Goal: Transaction & Acquisition: Purchase product/service

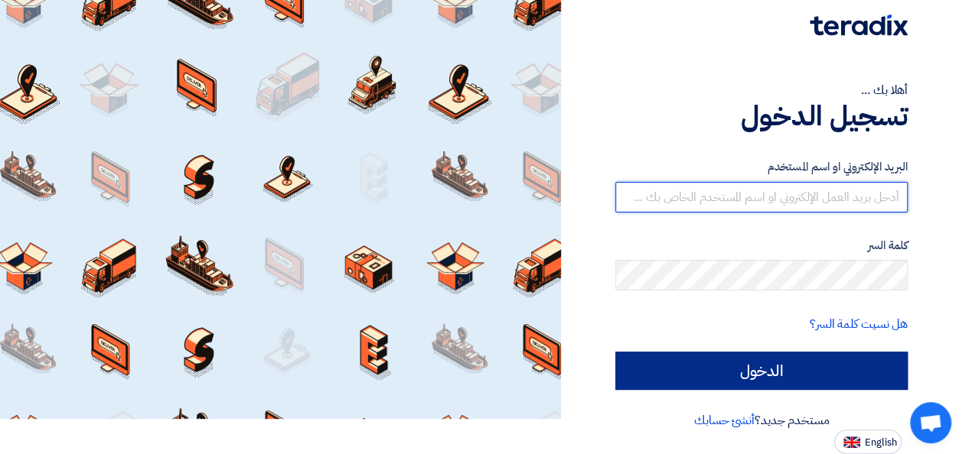
type input "[PERSON_NAME][EMAIL_ADDRESS][DOMAIN_NAME]"
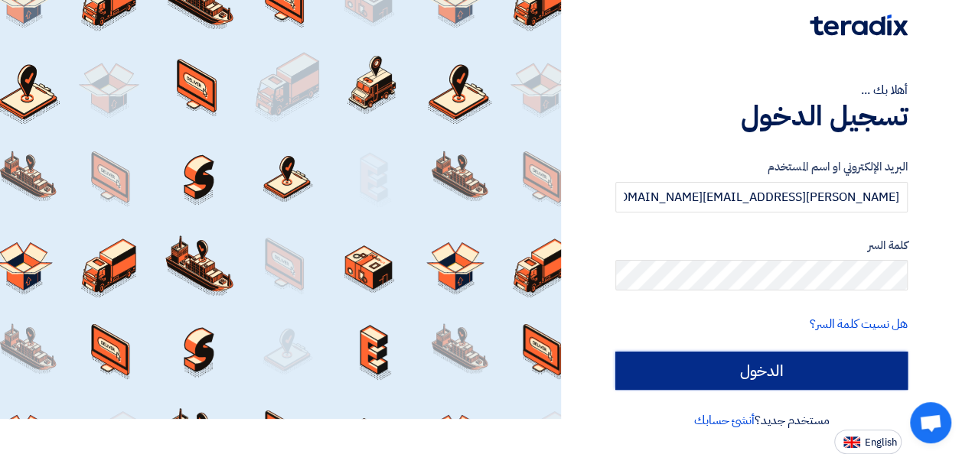
click at [748, 384] on input "الدخول" at bounding box center [761, 371] width 292 height 38
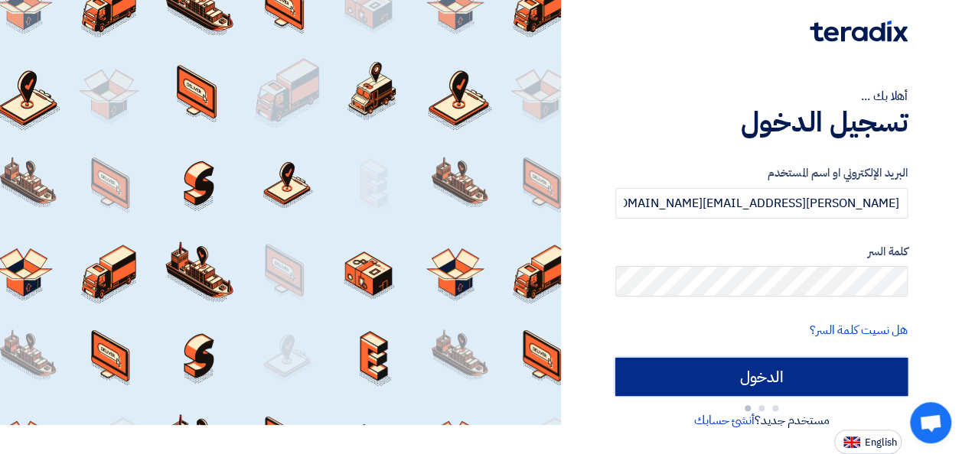
scroll to position [35, 0]
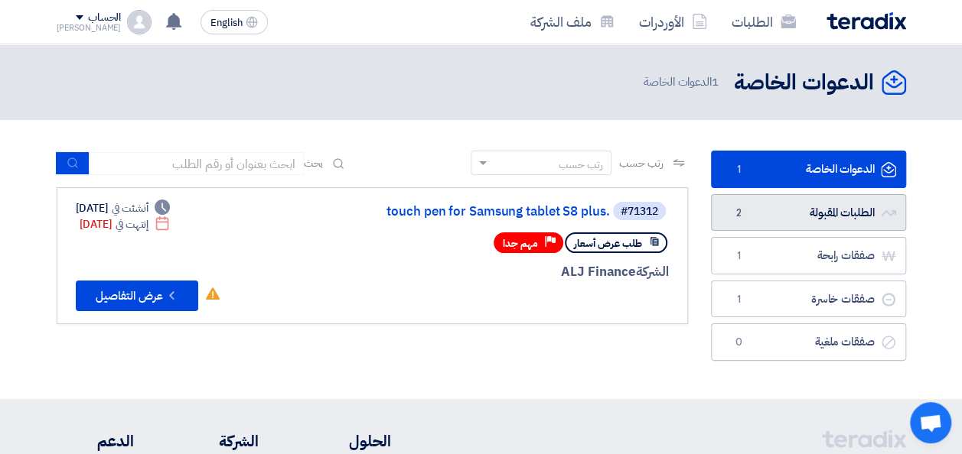
click at [777, 216] on link "الطلبات المقبولة الطلبات المقبولة 2" at bounding box center [808, 212] width 195 height 37
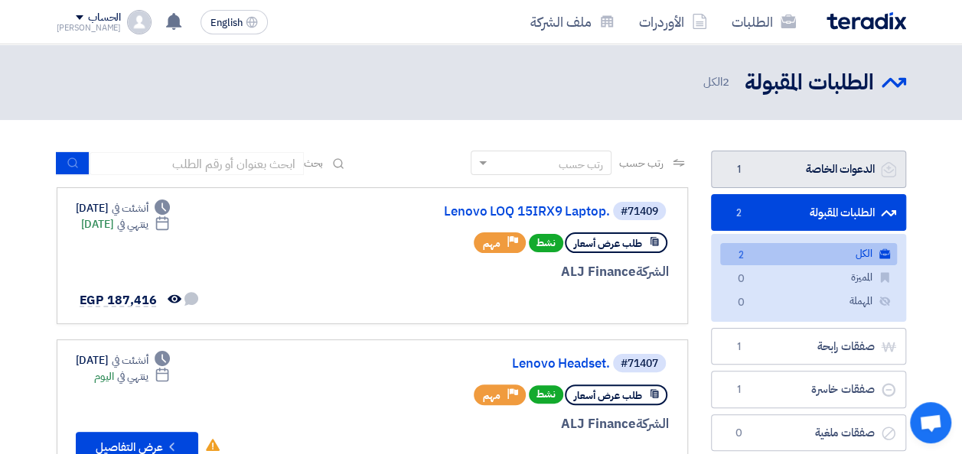
click at [807, 180] on link "الدعوات الخاصة الدعوات الخاصة 1" at bounding box center [808, 169] width 195 height 37
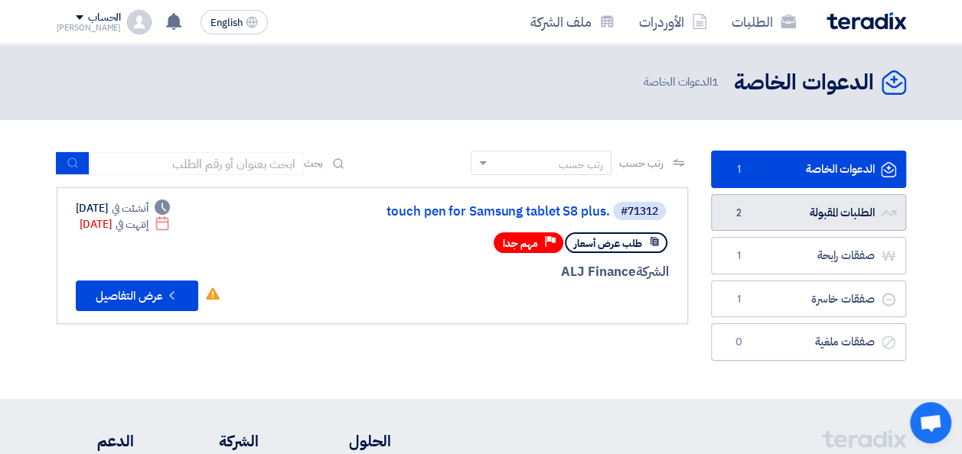
click at [805, 223] on link "الطلبات المقبولة الطلبات المقبولة 2" at bounding box center [808, 212] width 195 height 37
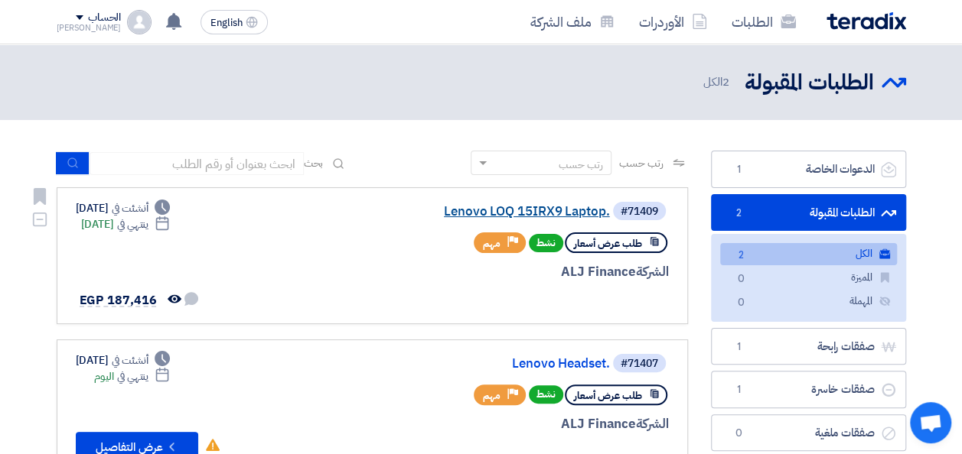
click at [520, 217] on link "Lenovo LOQ 15IRX9 Laptop." at bounding box center [457, 212] width 306 height 14
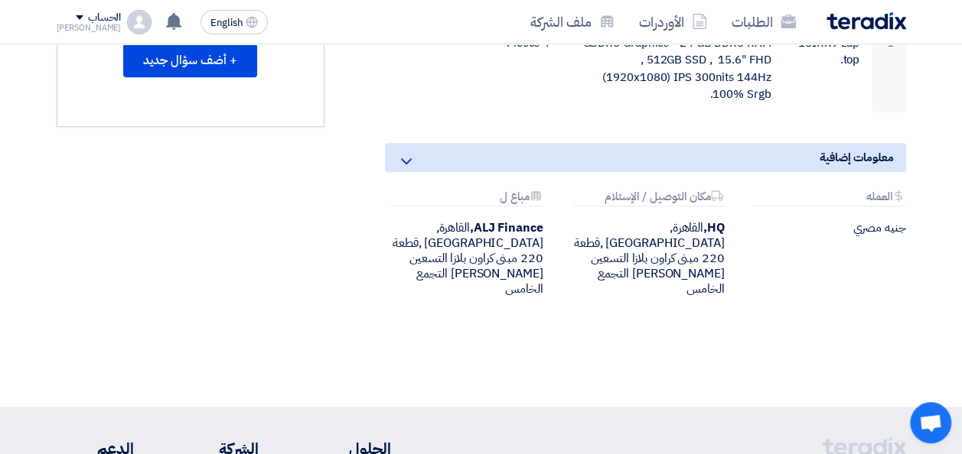
scroll to position [536, 0]
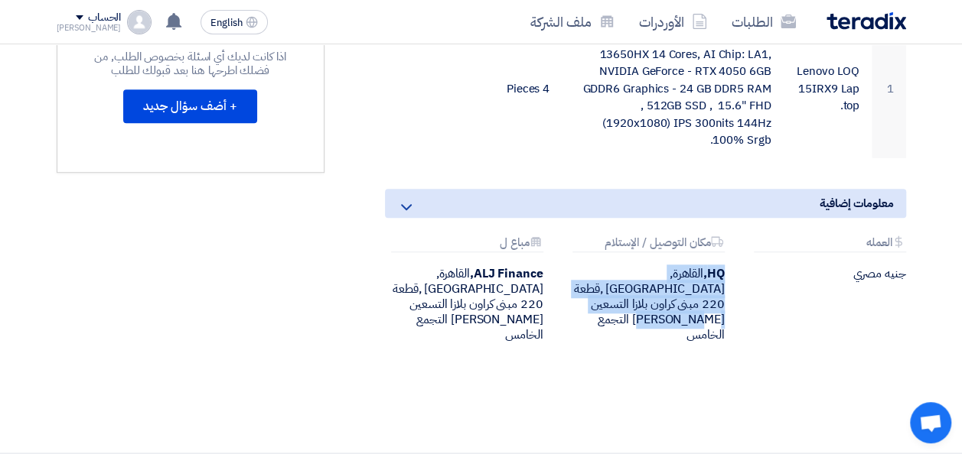
drag, startPoint x: 651, startPoint y: 285, endPoint x: 725, endPoint y: 253, distance: 80.6
click at [725, 253] on div "Attachments مكان التوصيل / الإستلام HQ, [GEOGRAPHIC_DATA], [GEOGRAPHIC_DATA] ,ق…" at bounding box center [645, 289] width 181 height 106
drag, startPoint x: 725, startPoint y: 253, endPoint x: 721, endPoint y: 329, distance: 75.9
click at [721, 329] on div "Lenovo LOQ 15IRX9 Laptop. بيانات العميل [PERSON_NAME] Senior Admin & Procuremen…" at bounding box center [481, 61] width 872 height 722
click at [641, 289] on div "HQ, [GEOGRAPHIC_DATA], [GEOGRAPHIC_DATA] ,قطعة 220 مبنى كراون بلازا التسعين [PE…" at bounding box center [645, 304] width 158 height 77
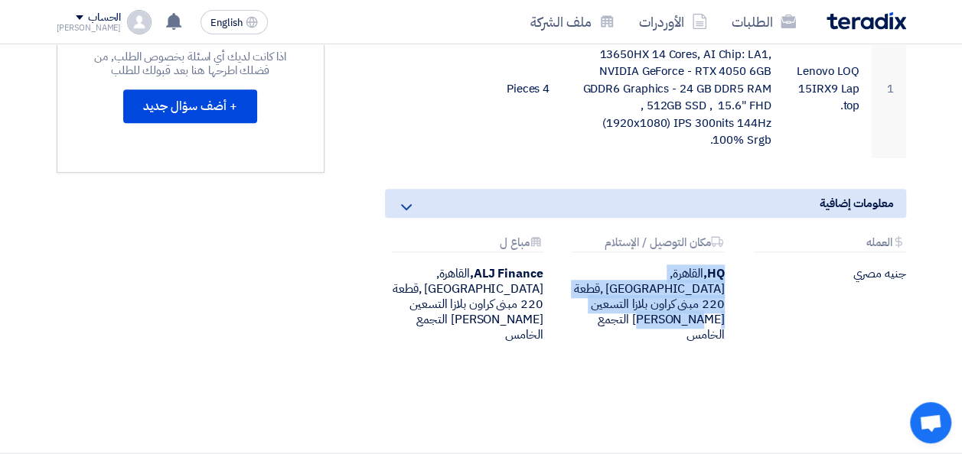
drag, startPoint x: 643, startPoint y: 284, endPoint x: 728, endPoint y: 251, distance: 91.8
click at [728, 251] on div "Attachments مكان التوصيل / الإستلام HQ, [GEOGRAPHIC_DATA], [GEOGRAPHIC_DATA] ,ق…" at bounding box center [645, 289] width 181 height 106
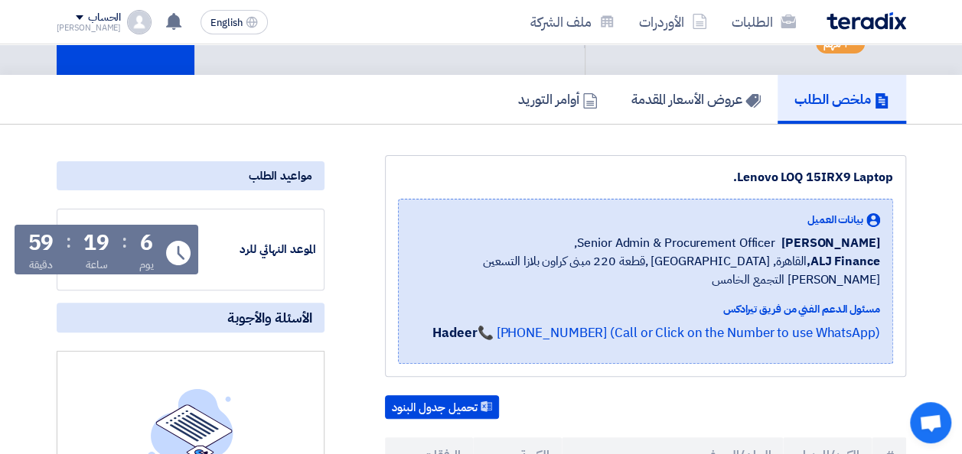
scroll to position [77, 0]
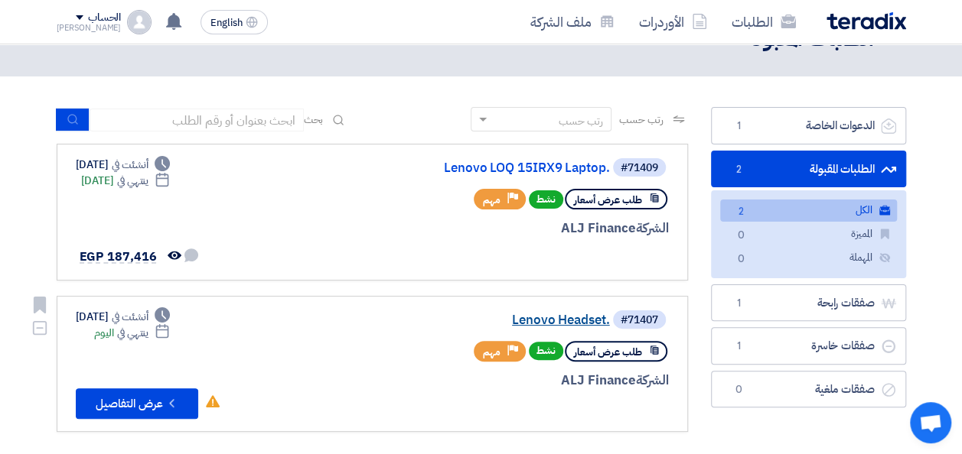
scroll to position [77, 0]
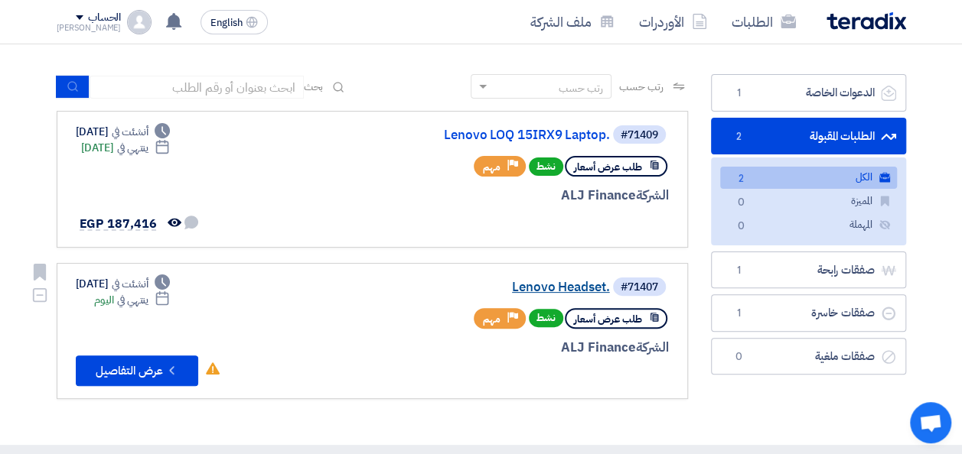
click at [559, 283] on link "Lenovo Headset." at bounding box center [457, 288] width 306 height 14
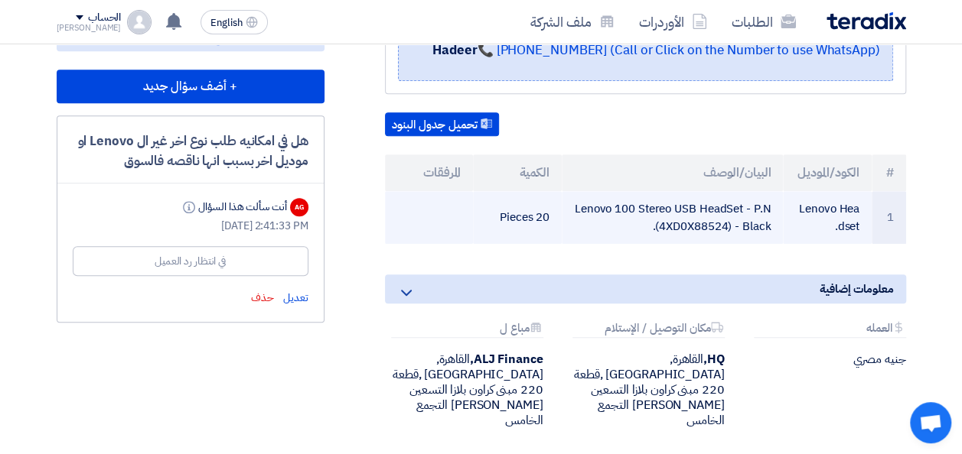
scroll to position [459, 0]
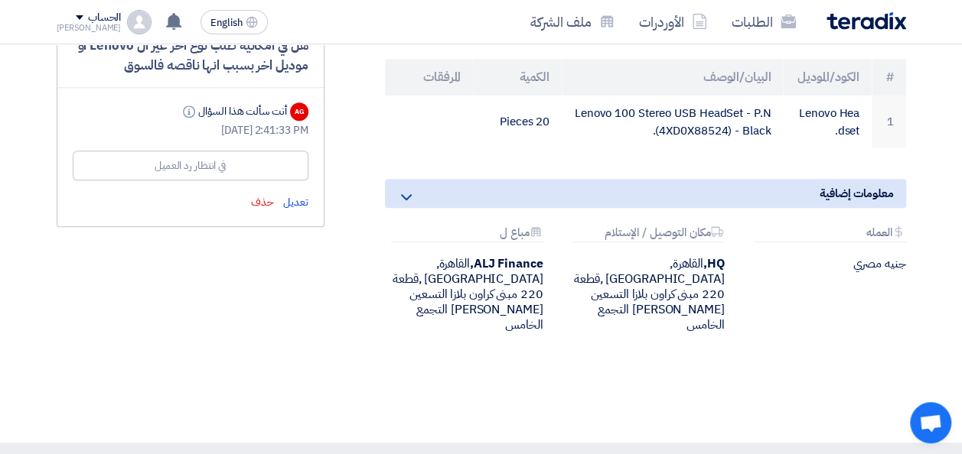
drag, startPoint x: 643, startPoint y: 277, endPoint x: 736, endPoint y: 246, distance: 98.2
click at [736, 246] on div "Attachments العمله جنيه مصري Attachments مكان التوصيل / الإستلام HQ, [GEOGRAPHI…" at bounding box center [645, 291] width 544 height 131
drag, startPoint x: 736, startPoint y: 246, endPoint x: 640, endPoint y: 250, distance: 95.7
click at [640, 256] on div "HQ, [GEOGRAPHIC_DATA], [GEOGRAPHIC_DATA] ,قطعة 220 مبنى كراون بلازا التسعين [PE…" at bounding box center [645, 294] width 158 height 77
click at [643, 280] on div "HQ, [GEOGRAPHIC_DATA], [GEOGRAPHIC_DATA] ,قطعة 220 مبنى كراون بلازا التسعين [PE…" at bounding box center [645, 294] width 158 height 77
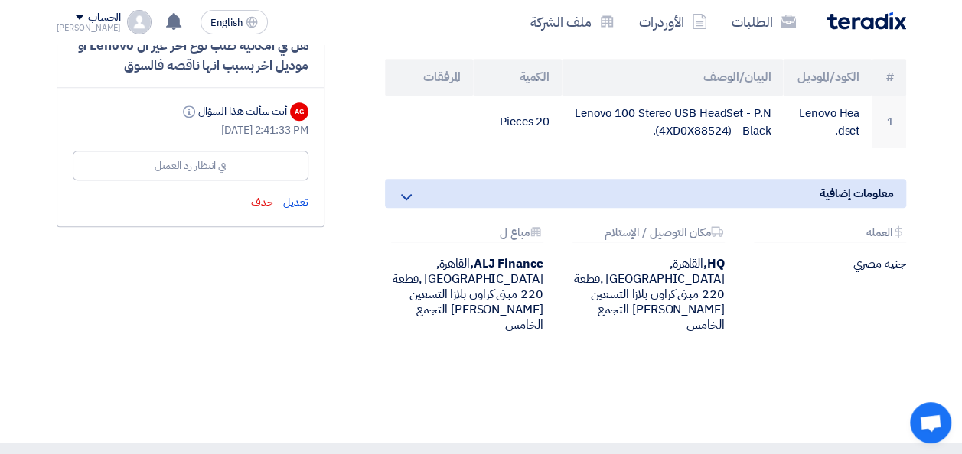
click at [647, 277] on div "HQ, [GEOGRAPHIC_DATA], [GEOGRAPHIC_DATA] ,قطعة 220 مبنى كراون بلازا التسعين [PE…" at bounding box center [645, 294] width 158 height 77
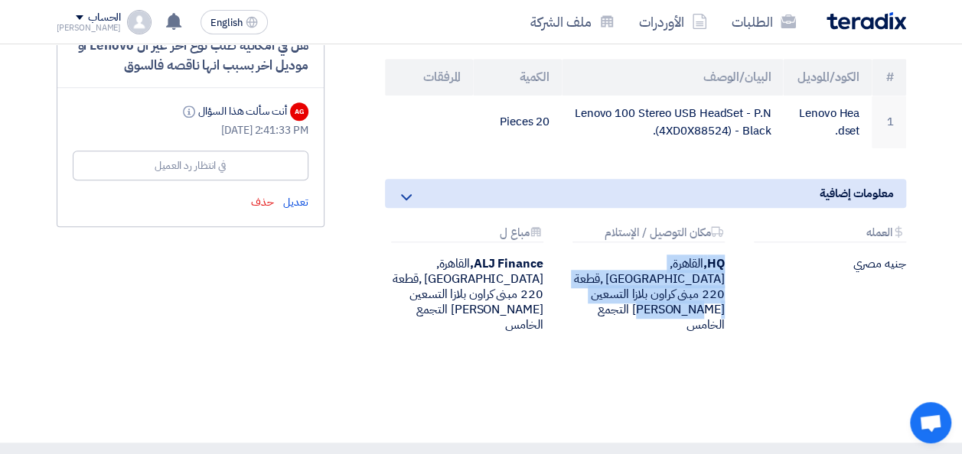
drag, startPoint x: 647, startPoint y: 280, endPoint x: 730, endPoint y: 247, distance: 88.9
click at [730, 247] on div "Attachments مكان التوصيل / الإستلام HQ, [GEOGRAPHIC_DATA], [GEOGRAPHIC_DATA] ,ق…" at bounding box center [645, 279] width 181 height 106
copy div "HQ, [GEOGRAPHIC_DATA], [GEOGRAPHIC_DATA] ,قطعة 220 مبنى كراون بلازا التسعين [PE…"
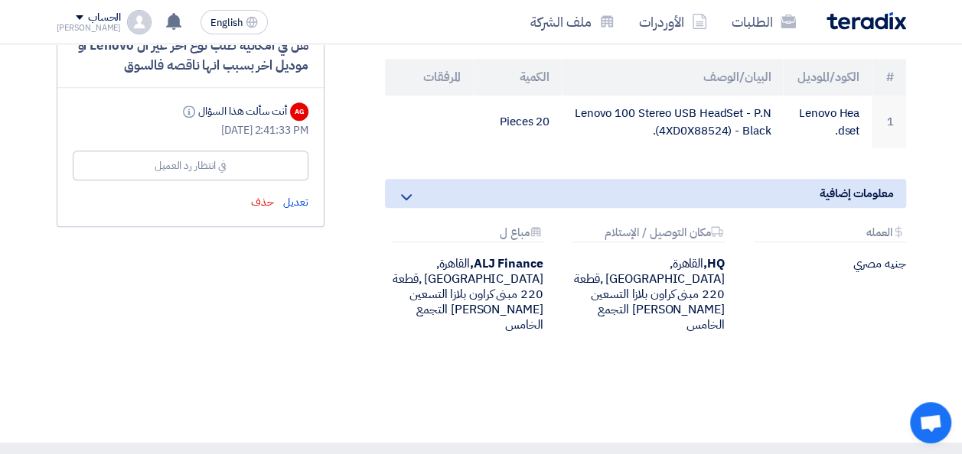
click at [542, 346] on div "Lenovo Headset. بيانات العميل [PERSON_NAME] Senior Admin & Procurement Officer,…" at bounding box center [481, 95] width 872 height 636
drag, startPoint x: 542, startPoint y: 346, endPoint x: 574, endPoint y: 338, distance: 32.3
click at [572, 338] on div "Lenovo Headset. بيانات العميل [PERSON_NAME] Senior Admin & Procurement Officer,…" at bounding box center [481, 95] width 872 height 636
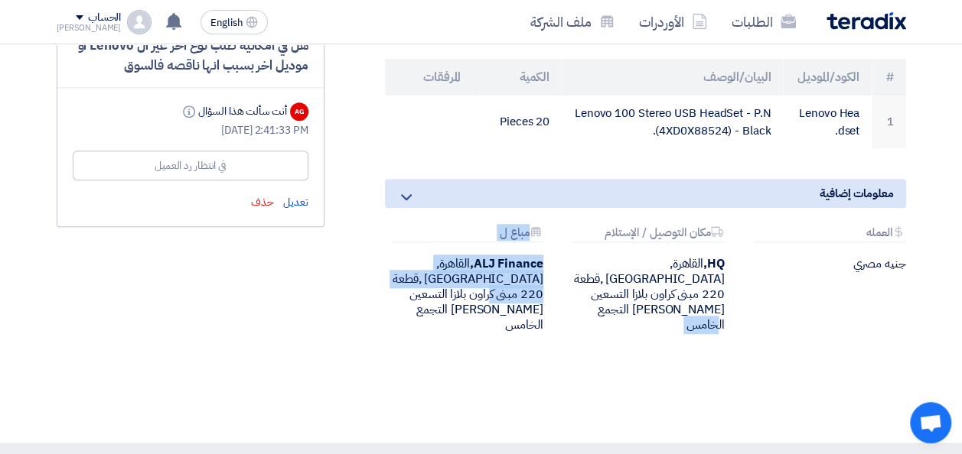
click at [498, 255] on b "ALJ Finance," at bounding box center [506, 264] width 73 height 18
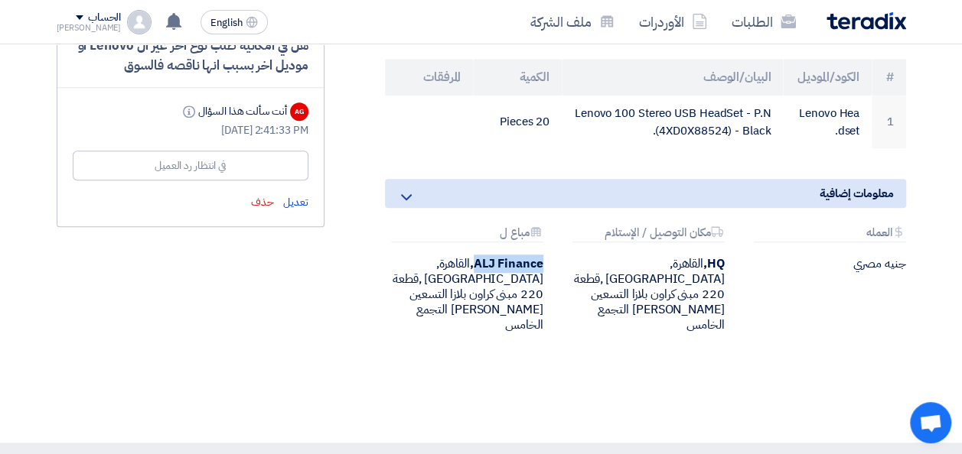
drag, startPoint x: 474, startPoint y: 243, endPoint x: 545, endPoint y: 246, distance: 71.2
click at [545, 246] on div "Attachments مباع ل ALJ Finance, [GEOGRAPHIC_DATA], [GEOGRAPHIC_DATA] ,قطعة 220 …" at bounding box center [463, 279] width 181 height 106
copy b "ALJ Finance"
click at [454, 257] on div "ALJ Finance, [GEOGRAPHIC_DATA], [GEOGRAPHIC_DATA] ,قطعة 220 مبنى كراون بلازا ال…" at bounding box center [464, 294] width 158 height 77
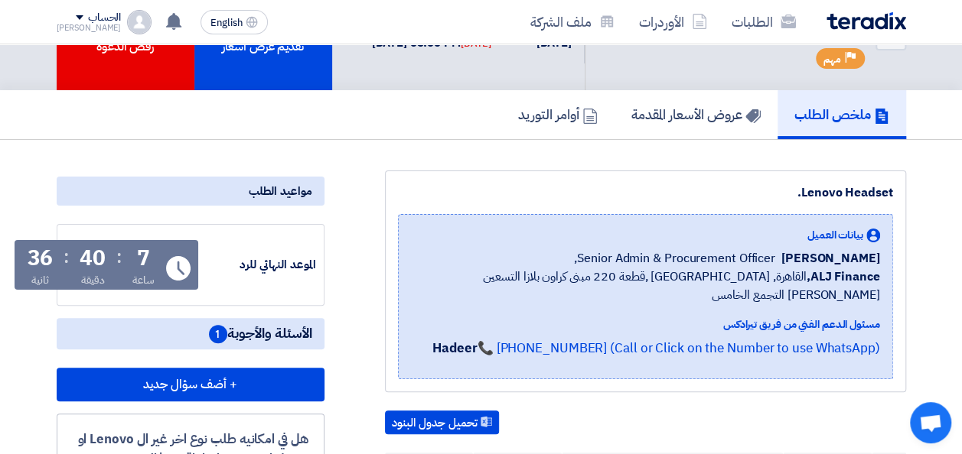
scroll to position [0, 0]
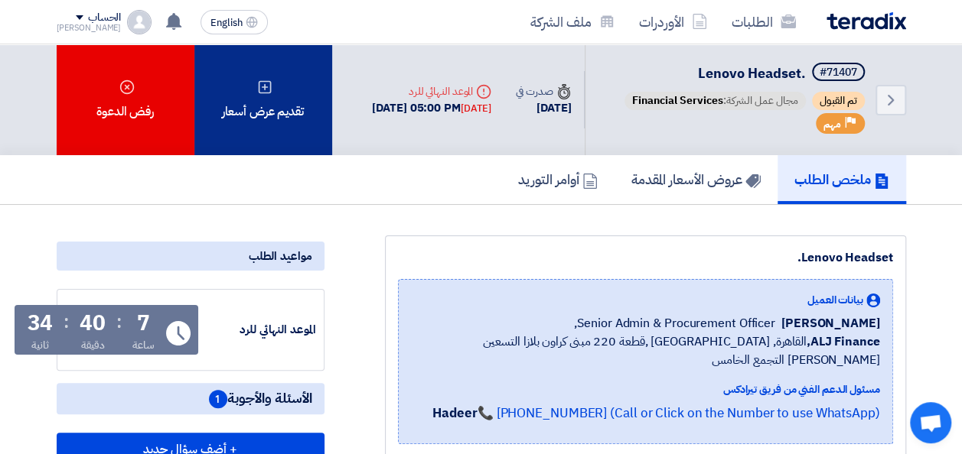
click at [283, 124] on div "تقديم عرض أسعار" at bounding box center [263, 99] width 138 height 111
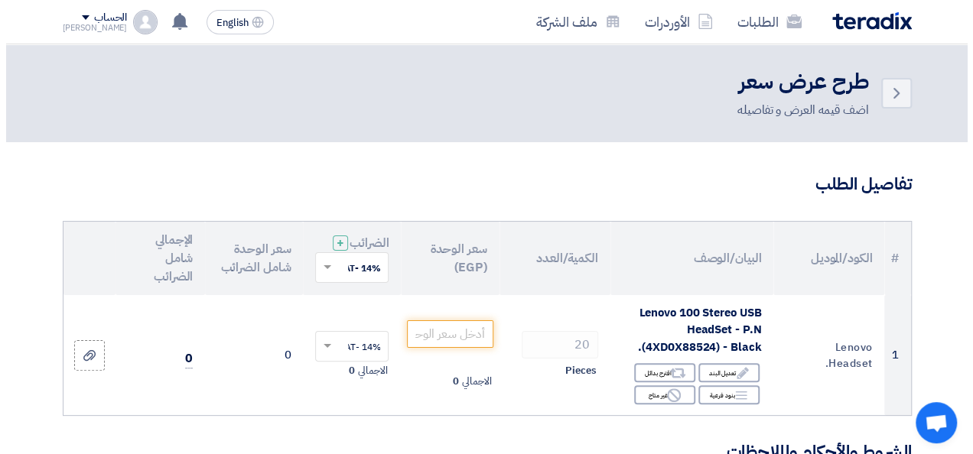
scroll to position [77, 0]
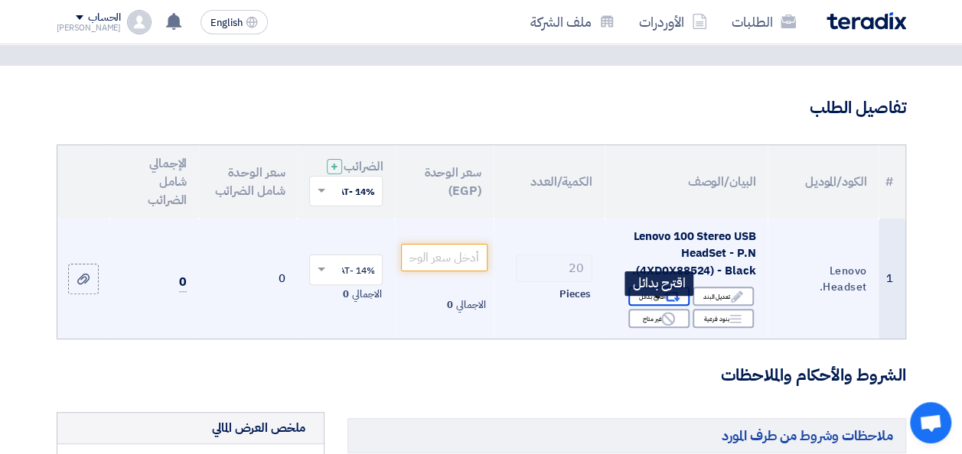
click at [649, 306] on div "Alternative اقترح بدائل" at bounding box center [658, 296] width 61 height 19
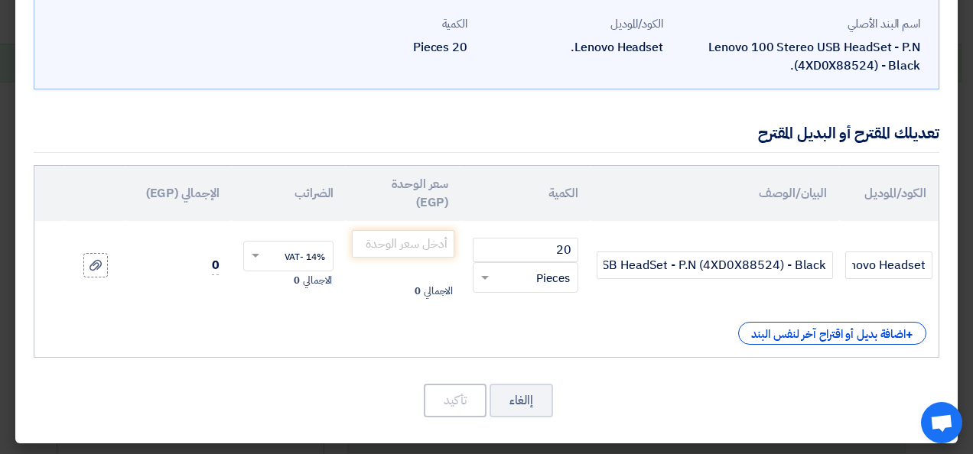
scroll to position [84, 0]
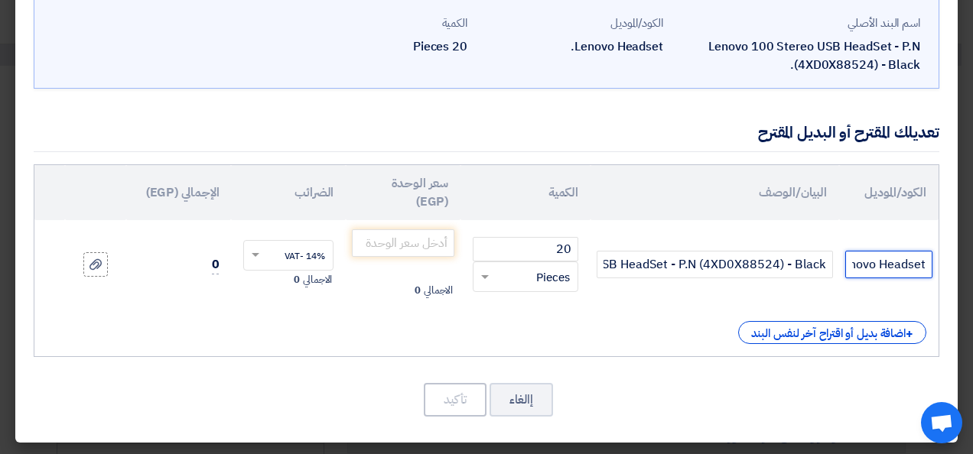
click at [905, 267] on input "Lenovo Headset." at bounding box center [888, 265] width 87 height 28
paste input "ogitech"
type input "Logitech"
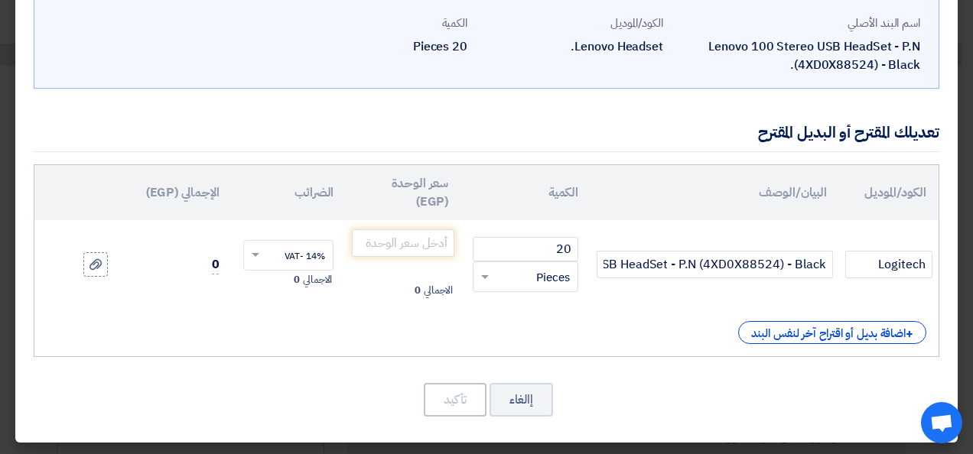
click at [712, 281] on td "Lenovo 100 Stereo USB HeadSet - P.N (4XD0X88524) - Black." at bounding box center [715, 264] width 249 height 89
click at [718, 271] on input "Lenovo 100 Stereo USB HeadSet - P.N (4XD0X88524) - Black." at bounding box center [715, 265] width 236 height 28
paste input "ogitech H340"
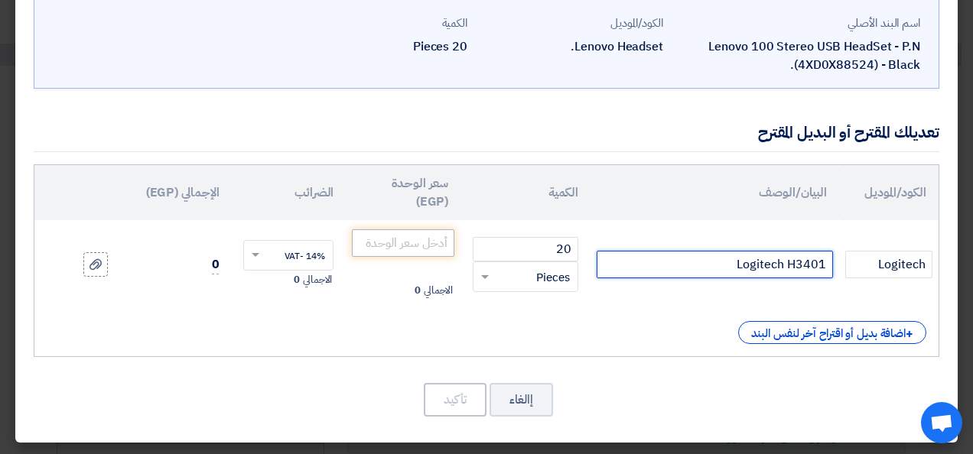
type input "Logitech H340"
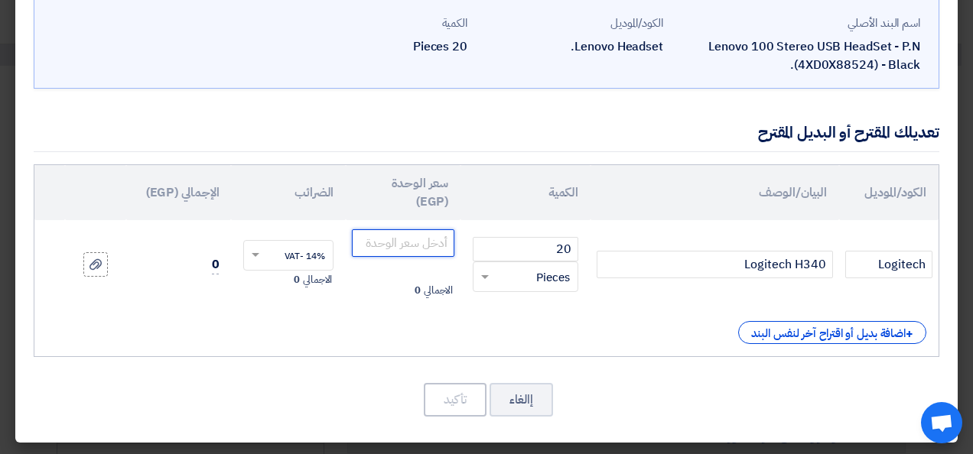
click at [425, 246] on input "number" at bounding box center [403, 244] width 103 height 28
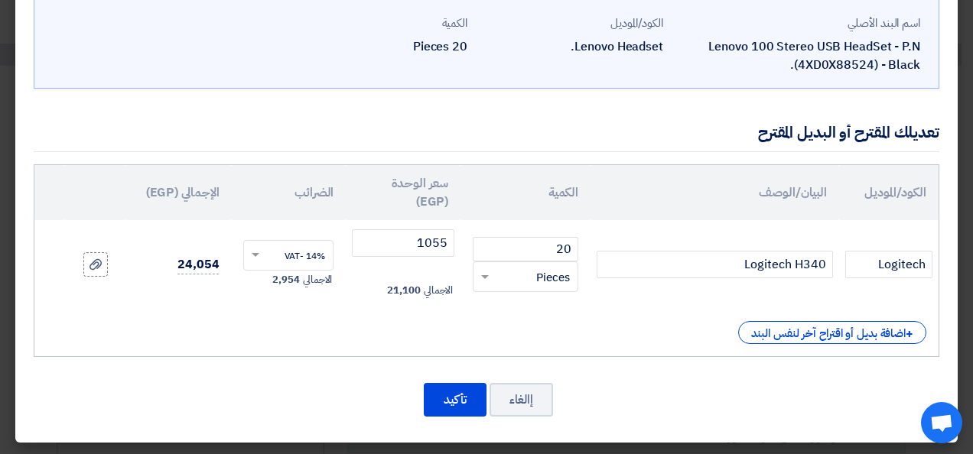
click at [517, 285] on div "RFQ_STEP1.ITEMS.2.TYPE_PLACEHOLDER × Pieces" at bounding box center [526, 277] width 106 height 31
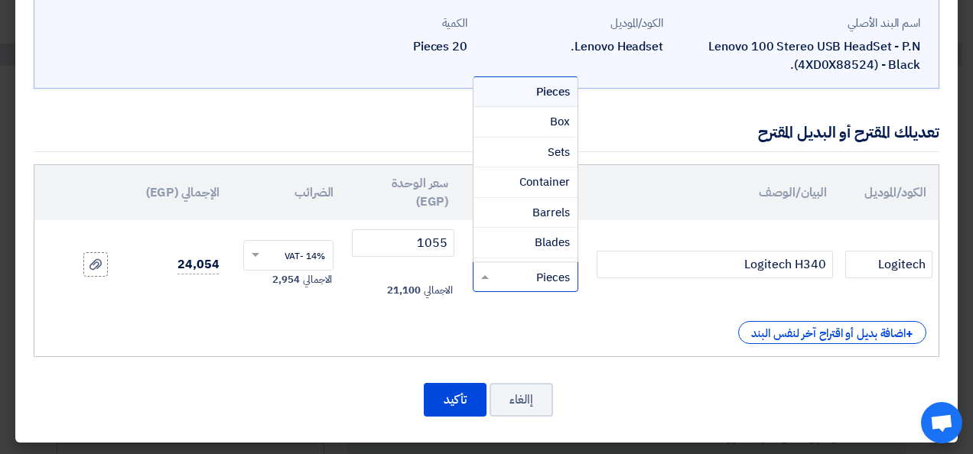
click at [517, 285] on div "RFQ_STEP1.ITEMS.2.TYPE_PLACEHOLDER × Pieces" at bounding box center [526, 277] width 106 height 31
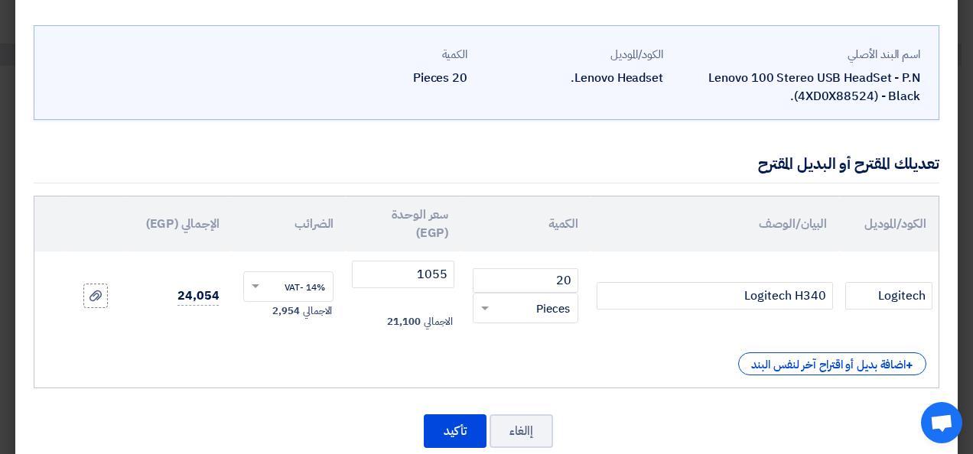
scroll to position [77, 0]
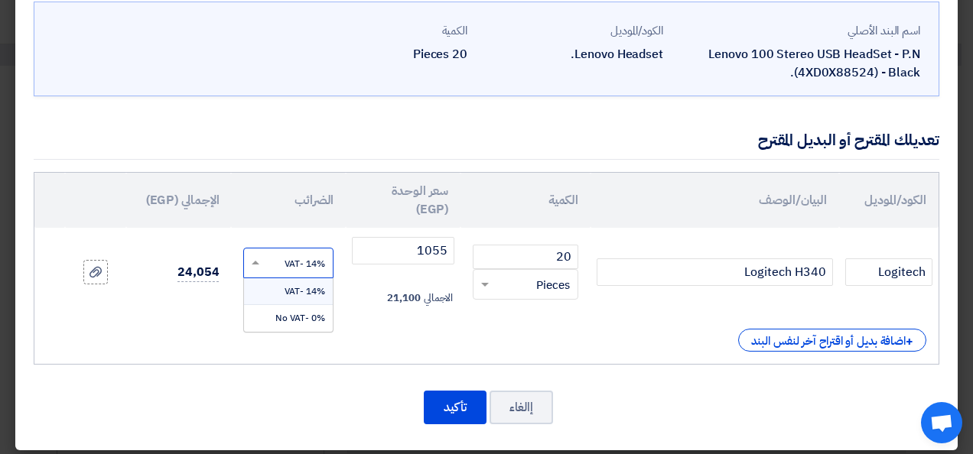
click at [308, 260] on input "text" at bounding box center [298, 264] width 57 height 24
click at [259, 262] on span at bounding box center [256, 263] width 8 height 4
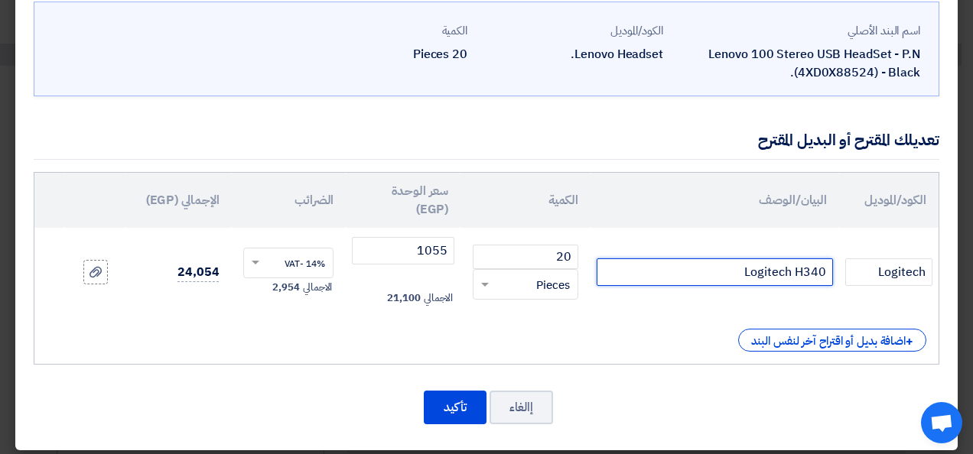
drag, startPoint x: 721, startPoint y: 273, endPoint x: 729, endPoint y: 275, distance: 8.6
click at [729, 275] on input "Logitech H340" at bounding box center [715, 273] width 236 height 28
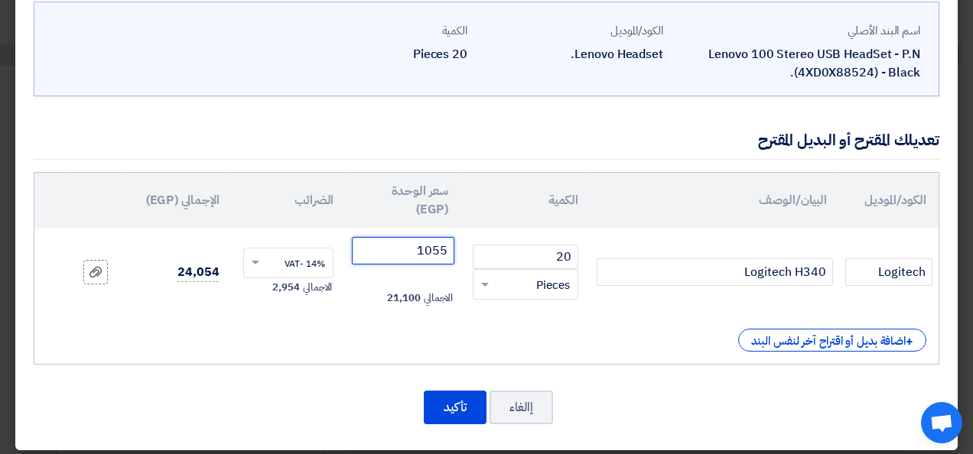
click at [406, 256] on input "1055" at bounding box center [403, 251] width 103 height 28
drag, startPoint x: 405, startPoint y: 252, endPoint x: 486, endPoint y: 249, distance: 81.2
click at [486, 249] on tr "Logitech Logitech H340 20 RFQ_STEP1.ITEMS.2.TYPE_PLACEHOLDER × Pieces" at bounding box center [486, 272] width 904 height 89
drag, startPoint x: 426, startPoint y: 246, endPoint x: 494, endPoint y: 252, distance: 67.7
click at [494, 252] on tr "Logitech Logitech H340 20 RFQ_STEP1.ITEMS.2.TYPE_PLACEHOLDER × Pieces" at bounding box center [486, 272] width 904 height 89
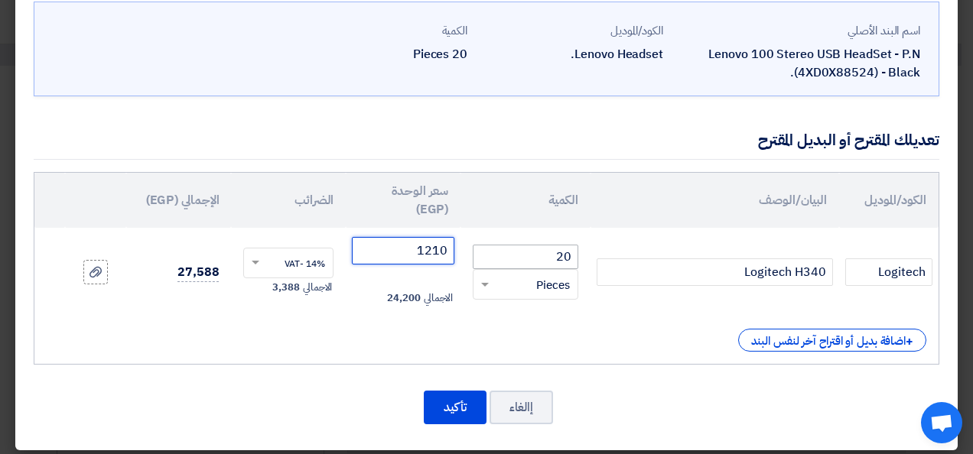
paste input ".53"
drag, startPoint x: 450, startPoint y: 247, endPoint x: 457, endPoint y: 252, distance: 8.7
click at [454, 252] on input "1210.53" at bounding box center [403, 251] width 103 height 28
drag, startPoint x: 447, startPoint y: 252, endPoint x: 455, endPoint y: 256, distance: 9.0
click at [454, 256] on input "1210.52" at bounding box center [403, 251] width 103 height 28
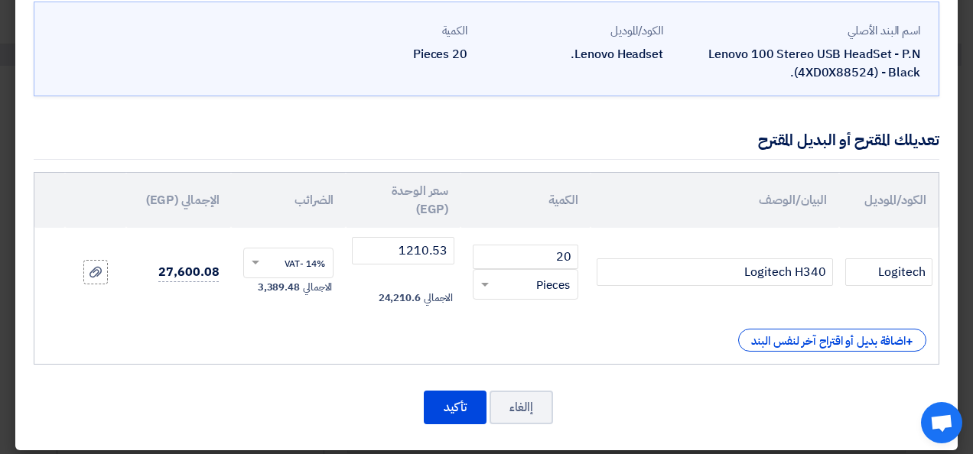
click at [338, 341] on div "+ اضافة بديل أو اقتراح آخر لنفس البند" at bounding box center [487, 340] width 880 height 23
drag, startPoint x: 435, startPoint y: 247, endPoint x: 462, endPoint y: 250, distance: 27.7
click at [461, 250] on td "1210.53 الاجمالي 24,210.6" at bounding box center [403, 272] width 115 height 89
type input "1210"
click at [285, 340] on div "+ اضافة بديل أو اقتراح آخر لنفس البند" at bounding box center [487, 340] width 880 height 23
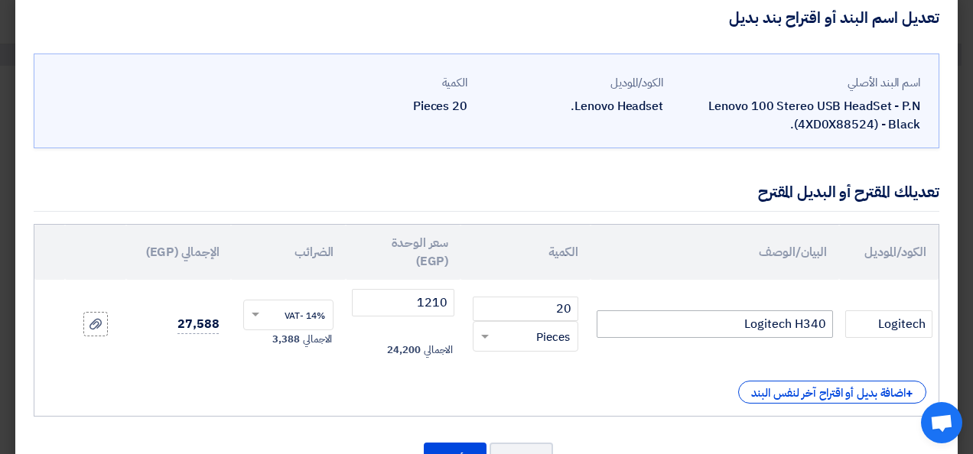
scroll to position [0, 0]
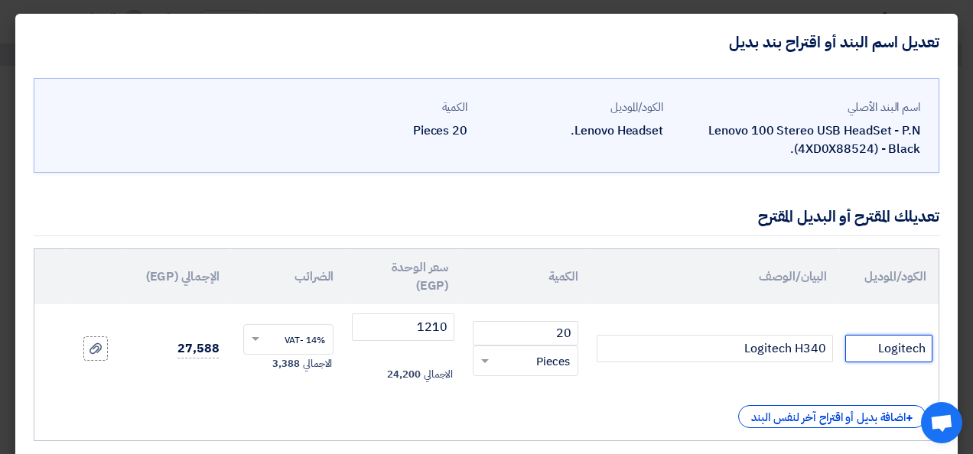
click at [902, 348] on input "Logitech" at bounding box center [888, 349] width 87 height 28
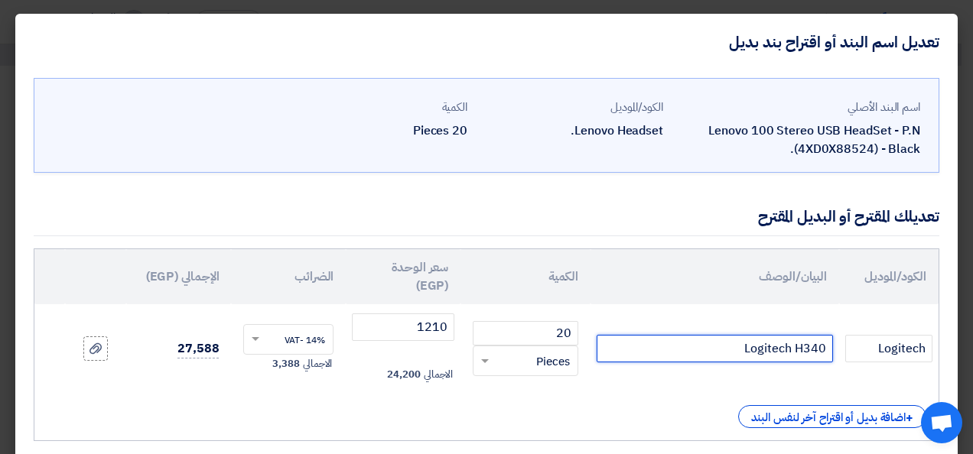
click at [764, 350] on input "Logitech H340" at bounding box center [715, 349] width 236 height 28
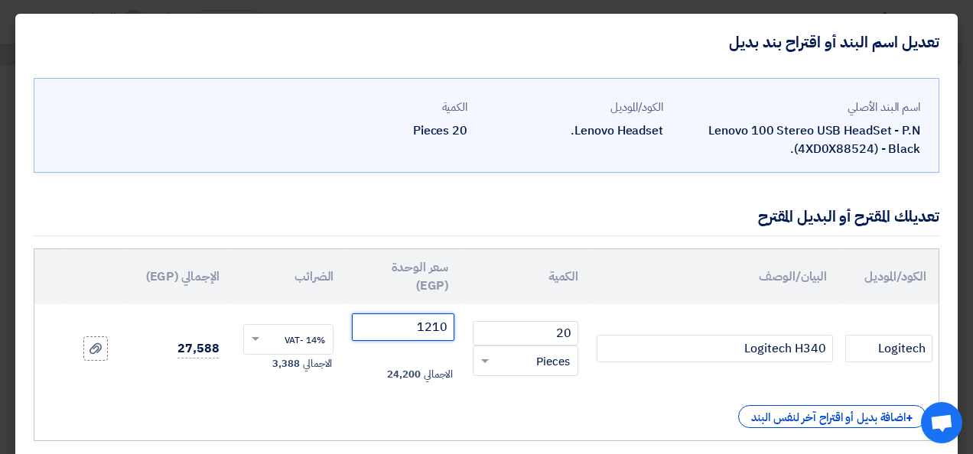
click at [427, 329] on input "1210" at bounding box center [403, 328] width 103 height 28
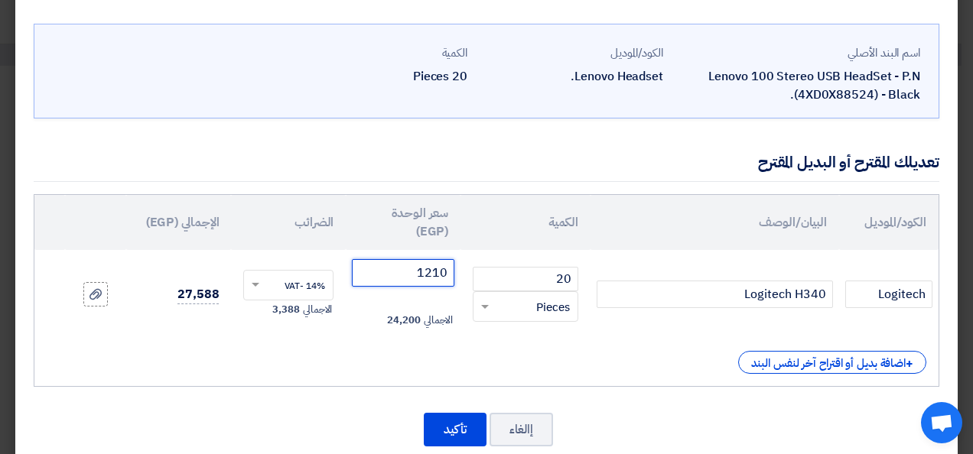
scroll to position [77, 0]
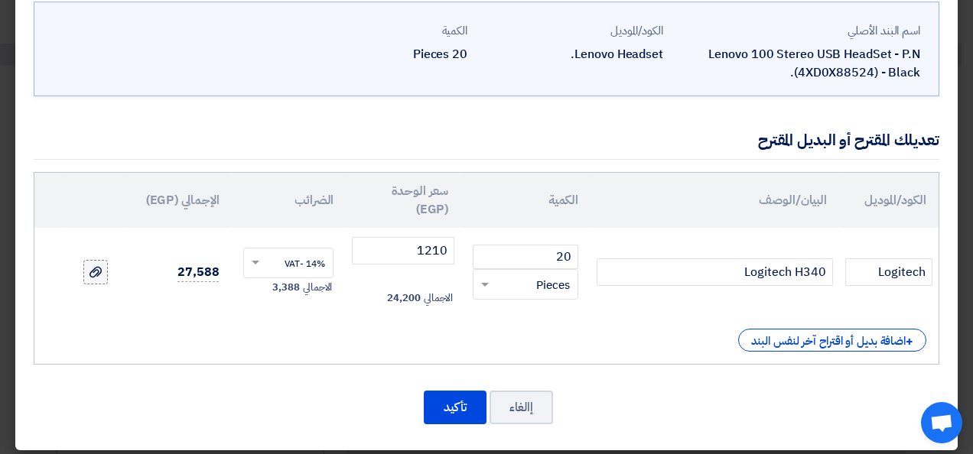
click at [102, 272] on icon at bounding box center [96, 272] width 12 height 12
click at [0, 0] on input "file" at bounding box center [0, 0] width 0 height 0
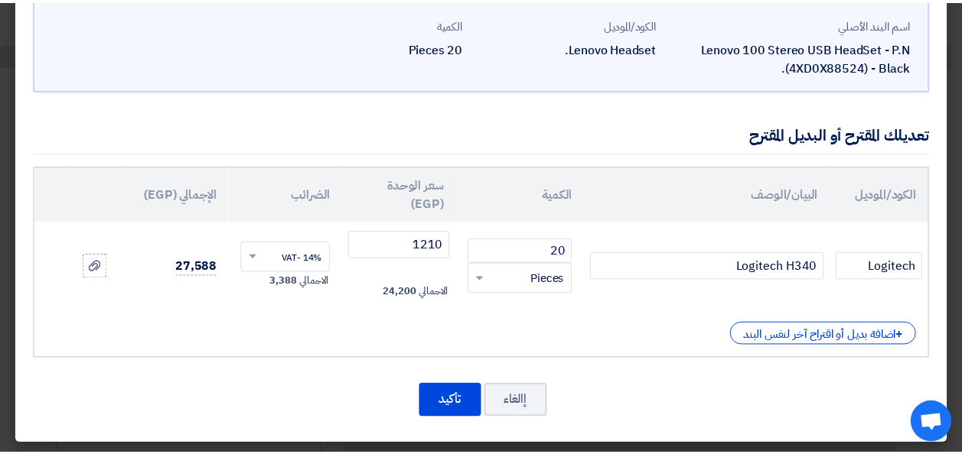
scroll to position [84, 0]
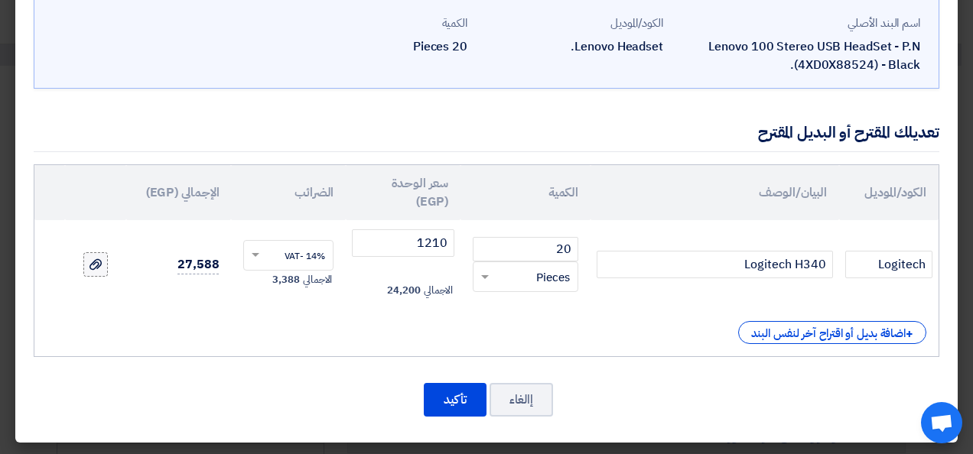
click at [99, 266] on div at bounding box center [95, 265] width 15 height 18
click at [0, 0] on input "file" at bounding box center [0, 0] width 0 height 0
click at [450, 399] on button "تأكيد" at bounding box center [455, 400] width 63 height 34
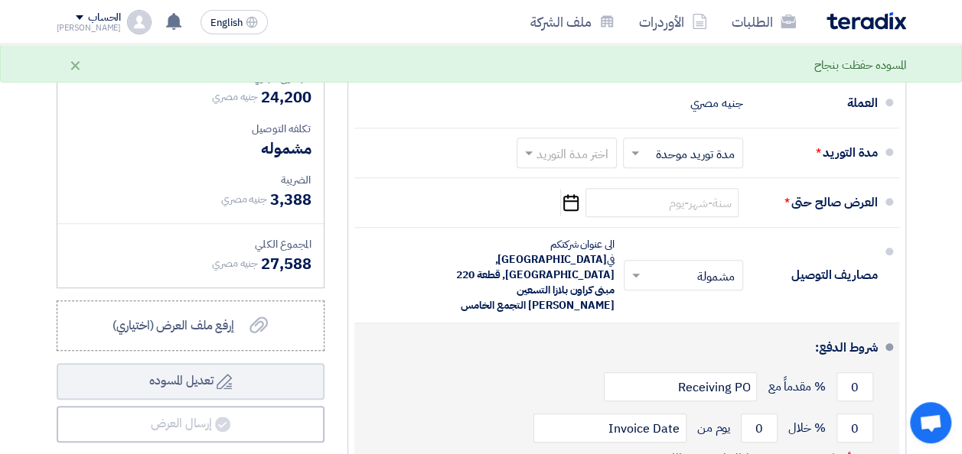
scroll to position [536, 0]
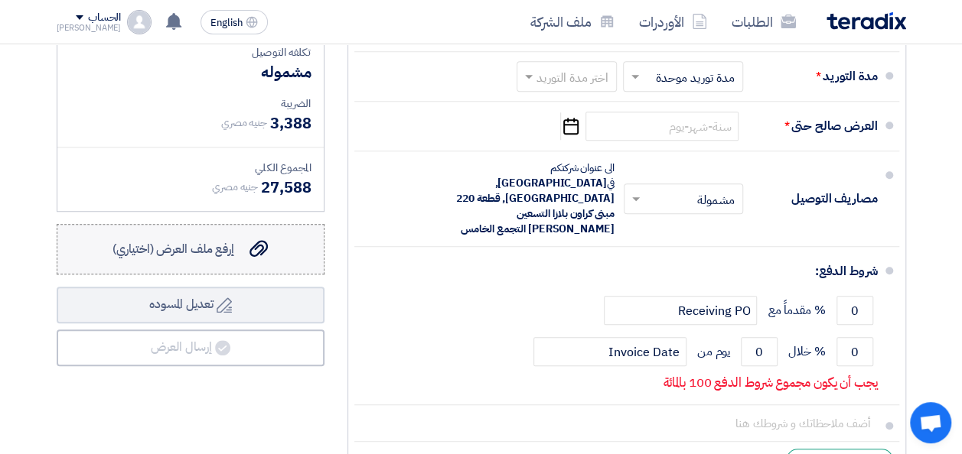
click at [185, 259] on span "إرفع ملف العرض (اختياري)" at bounding box center [173, 249] width 122 height 18
click at [0, 0] on input "إرفع ملف العرض (اختياري) إرفع ملف العرض (اختياري)" at bounding box center [0, 0] width 0 height 0
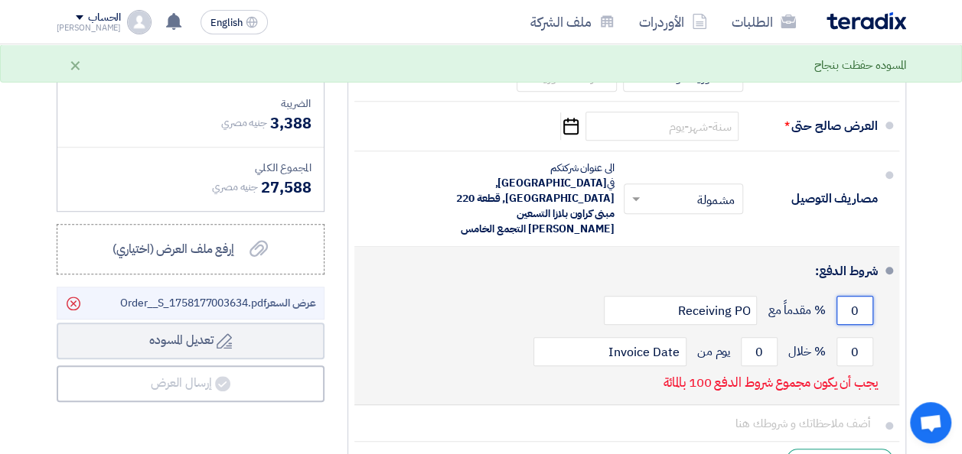
drag, startPoint x: 855, startPoint y: 292, endPoint x: 841, endPoint y: 292, distance: 14.5
click at [841, 296] on input "0" at bounding box center [854, 310] width 37 height 29
type input "1"
click at [855, 337] on input "0" at bounding box center [854, 351] width 37 height 29
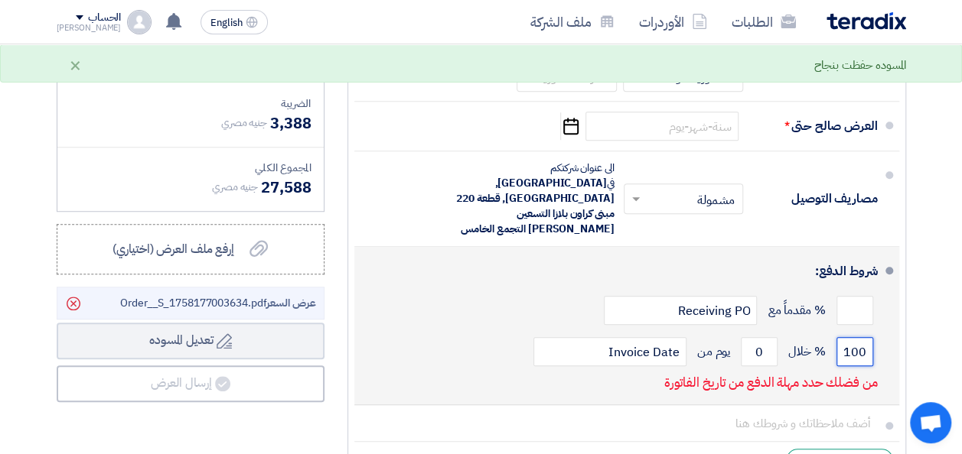
type input "100"
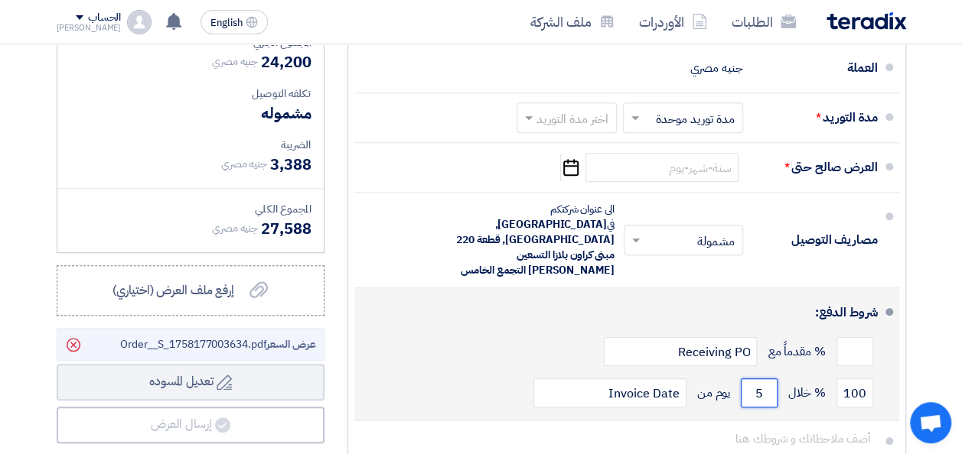
scroll to position [459, 0]
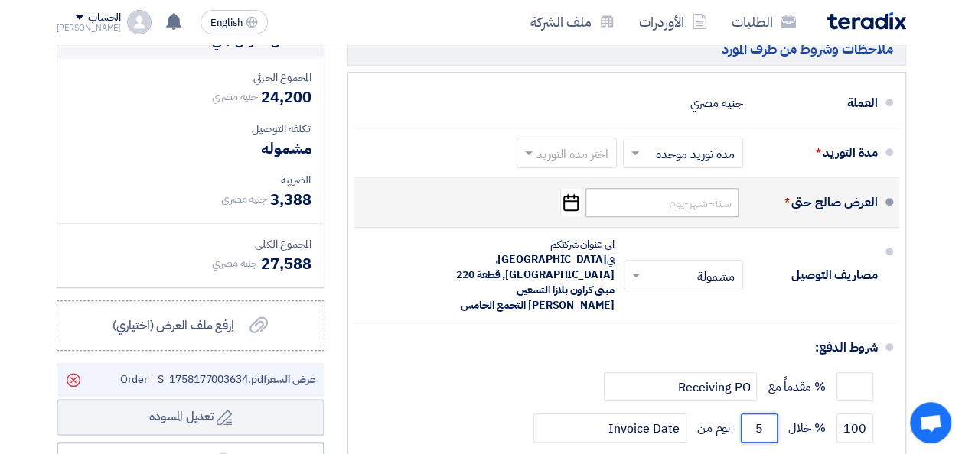
type input "5"
click at [688, 211] on input at bounding box center [661, 202] width 153 height 29
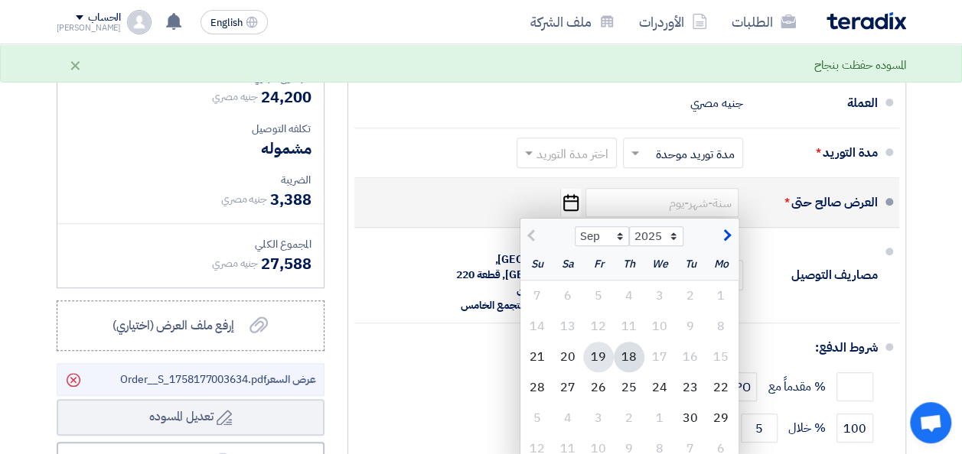
click at [606, 370] on div "19" at bounding box center [598, 357] width 31 height 31
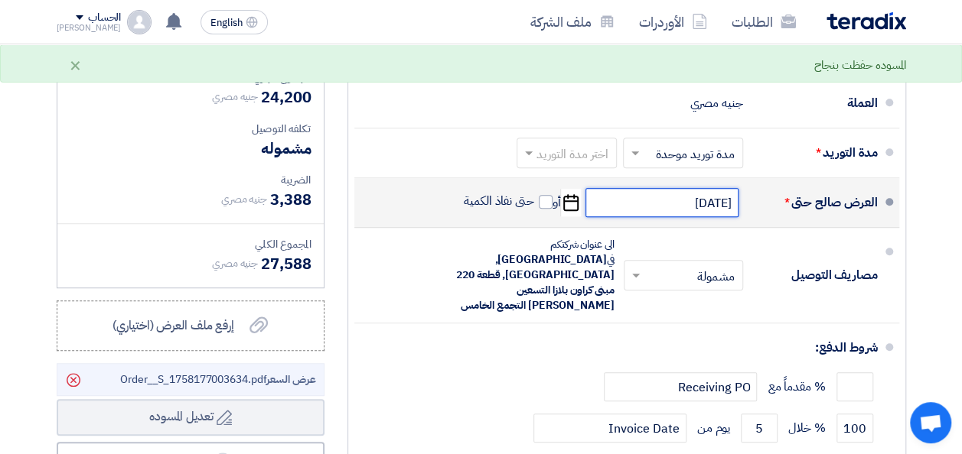
click at [640, 217] on input "[DATE]" at bounding box center [661, 202] width 153 height 29
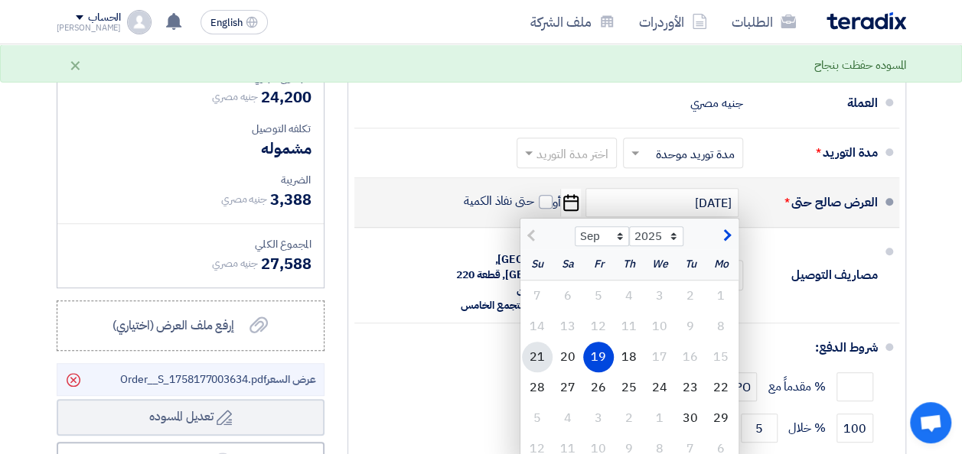
click at [543, 373] on div "21" at bounding box center [537, 357] width 31 height 31
type input "[DATE]"
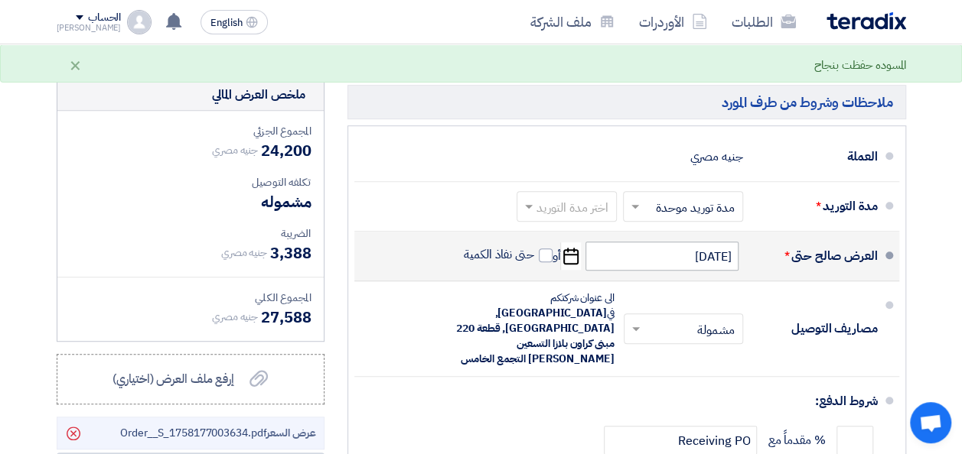
scroll to position [383, 0]
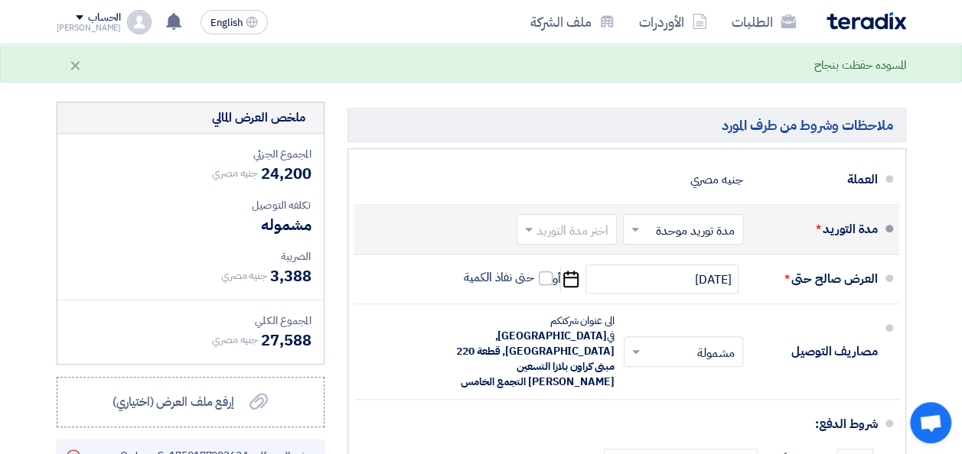
click at [712, 241] on input "text" at bounding box center [680, 231] width 112 height 22
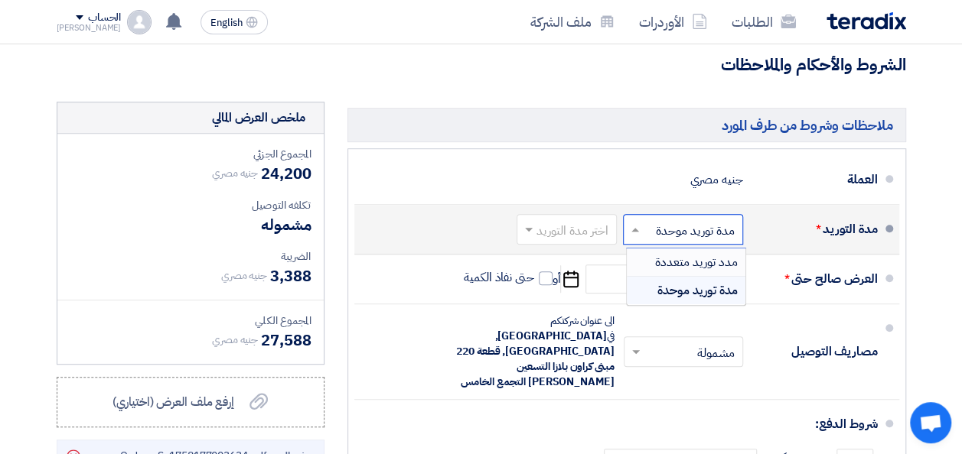
click at [581, 242] on input "text" at bounding box center [563, 231] width 93 height 22
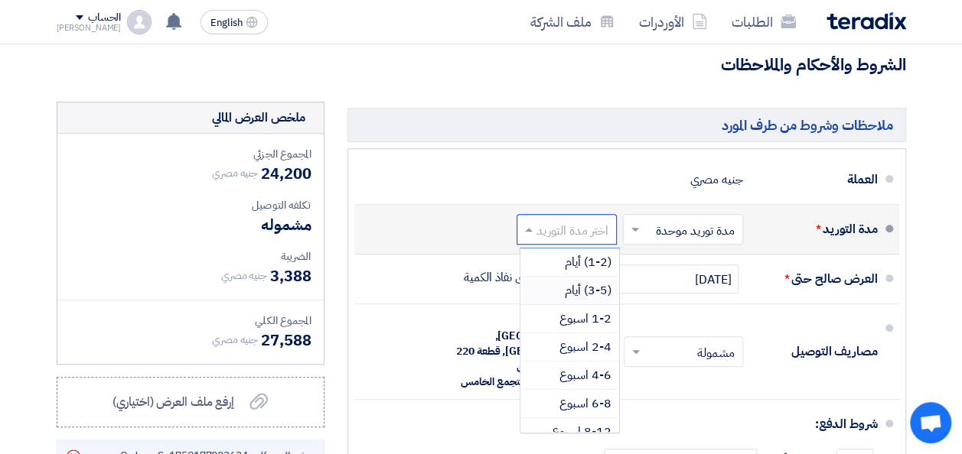
click at [575, 300] on span "(3-5) أيام" at bounding box center [588, 291] width 47 height 18
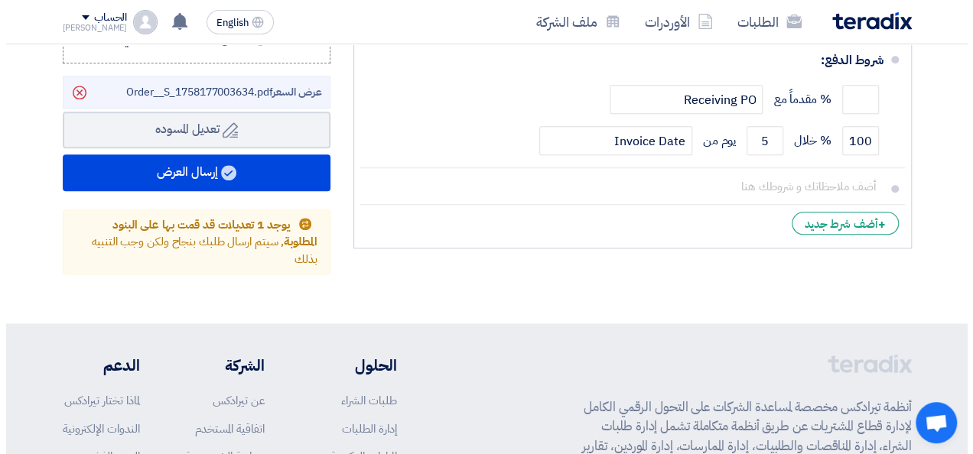
scroll to position [594, 0]
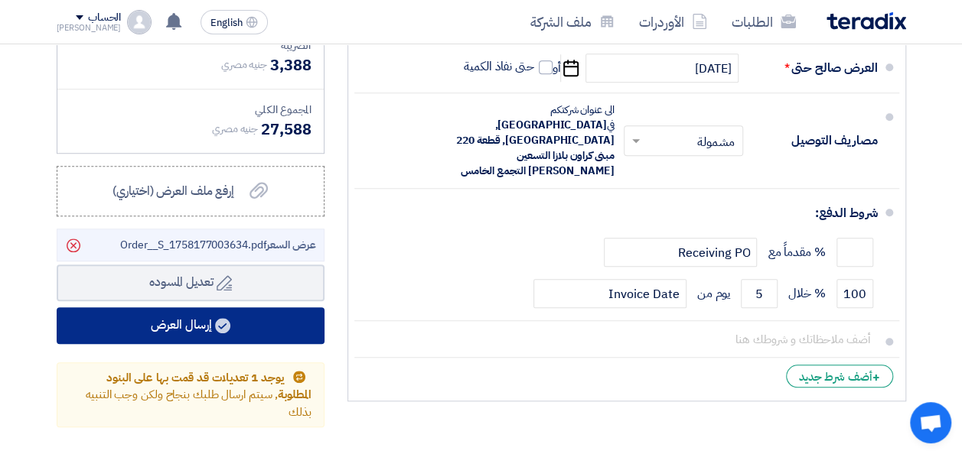
click at [210, 335] on button "إرسال العرض" at bounding box center [191, 326] width 268 height 37
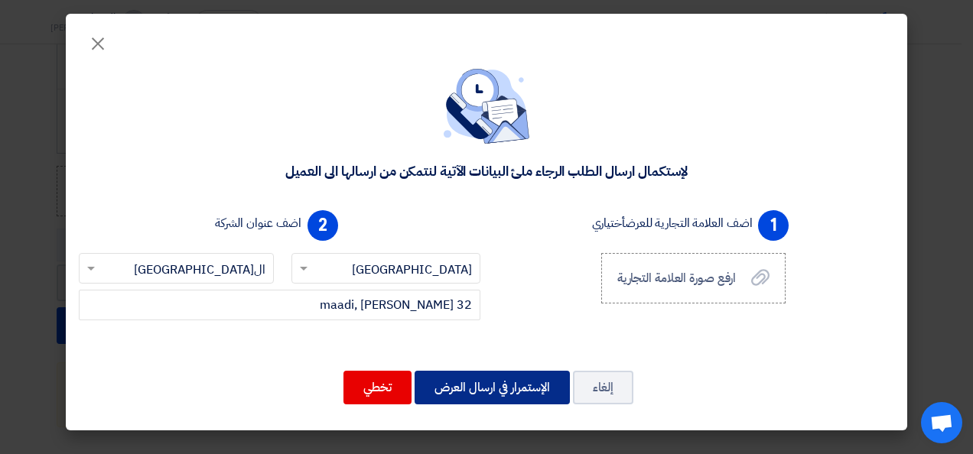
click at [507, 395] on button "الإستمرار في ارسال العرض" at bounding box center [492, 388] width 155 height 34
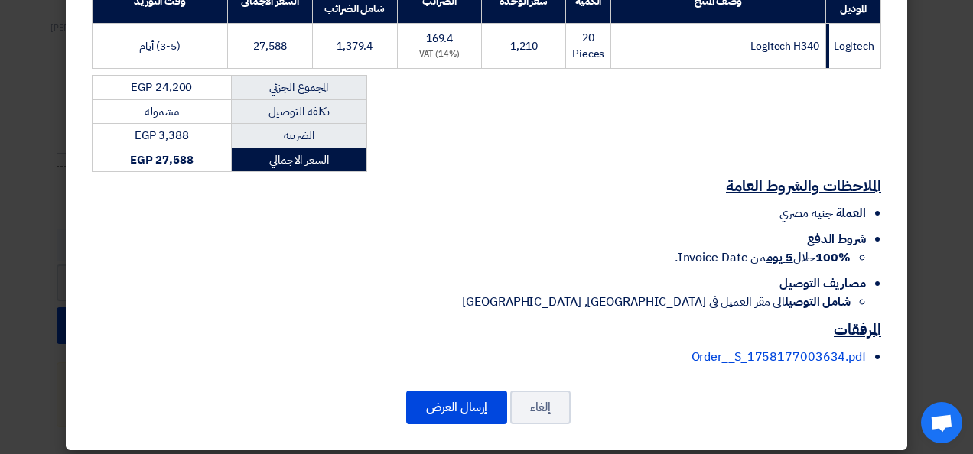
scroll to position [274, 0]
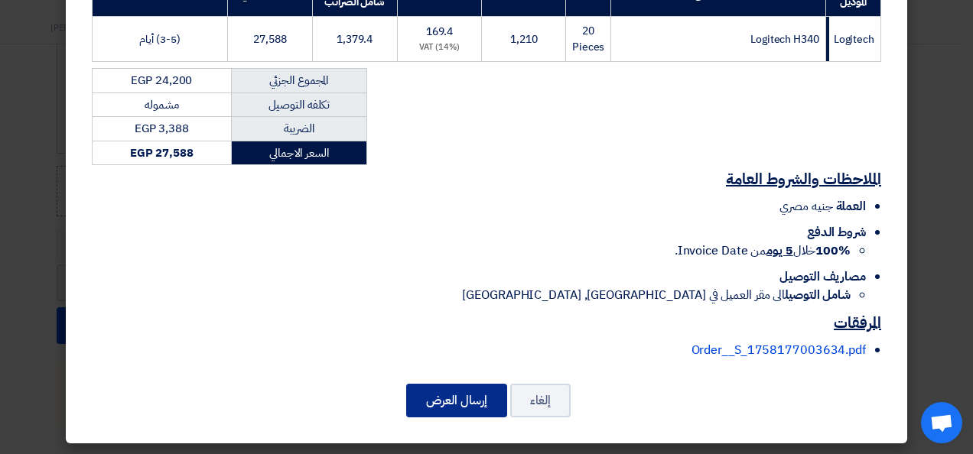
click at [461, 393] on button "إرسال العرض" at bounding box center [456, 401] width 101 height 34
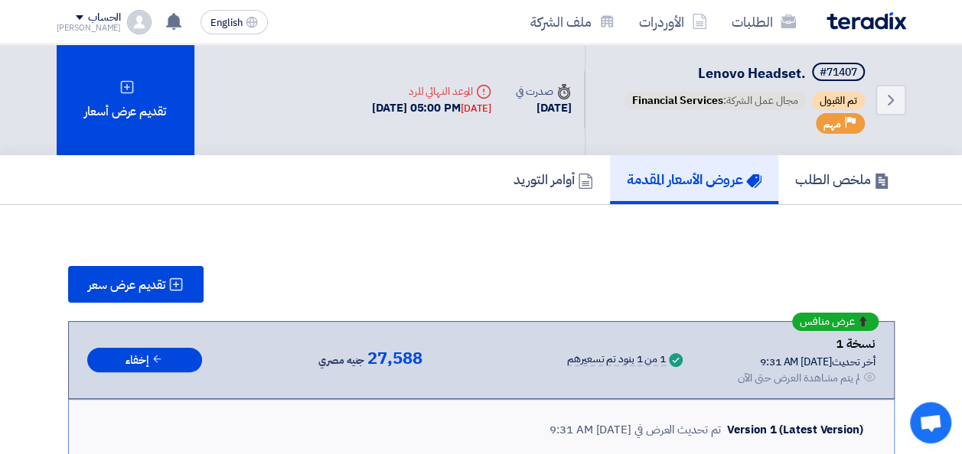
click at [858, 28] on img at bounding box center [866, 21] width 80 height 18
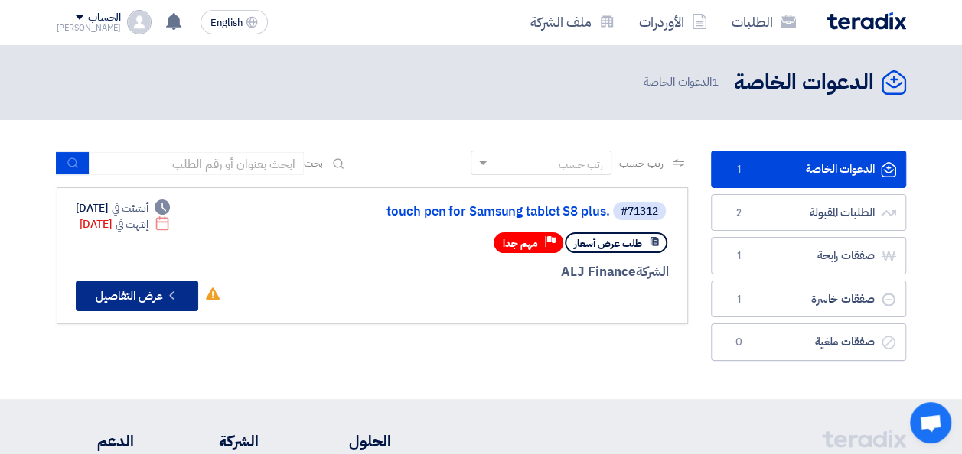
click at [167, 297] on icon "Check details" at bounding box center [172, 295] width 15 height 15
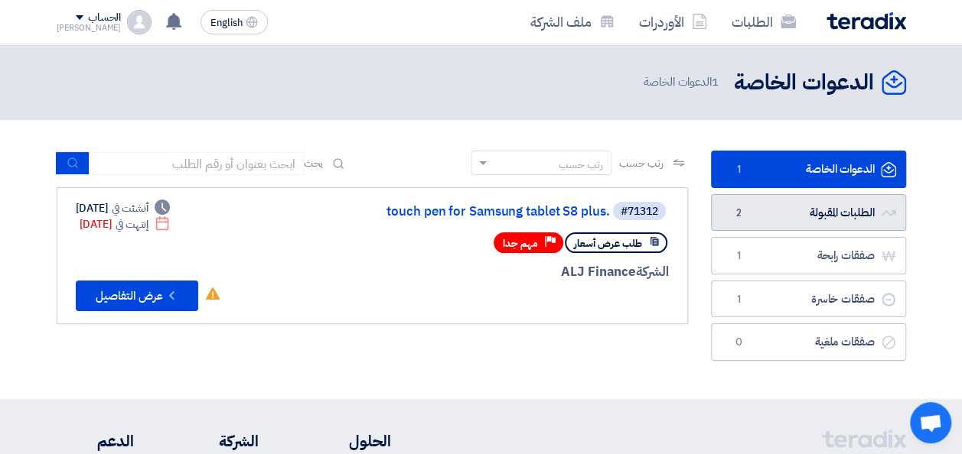
click at [790, 217] on link "الطلبات المقبولة الطلبات المقبولة 2" at bounding box center [808, 212] width 195 height 37
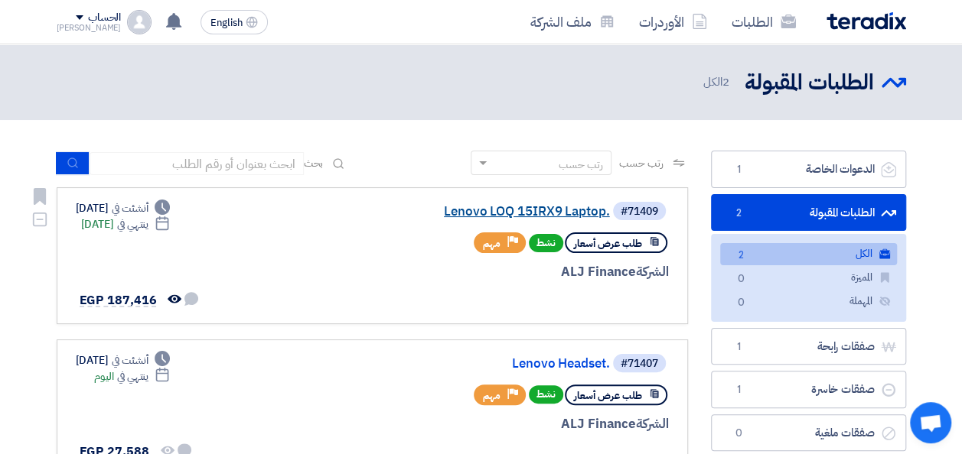
click at [507, 209] on link "Lenovo LOQ 15IRX9 Laptop." at bounding box center [457, 212] width 306 height 14
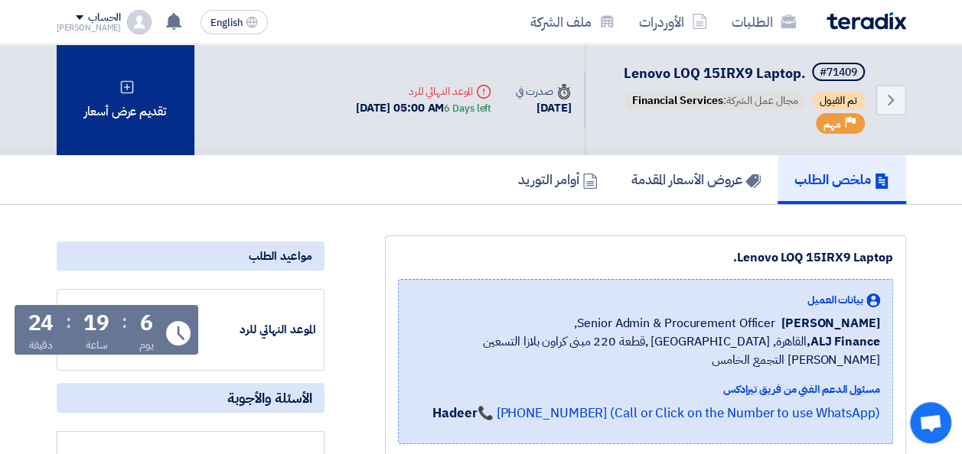
click at [141, 116] on div "تقديم عرض أسعار" at bounding box center [126, 99] width 138 height 111
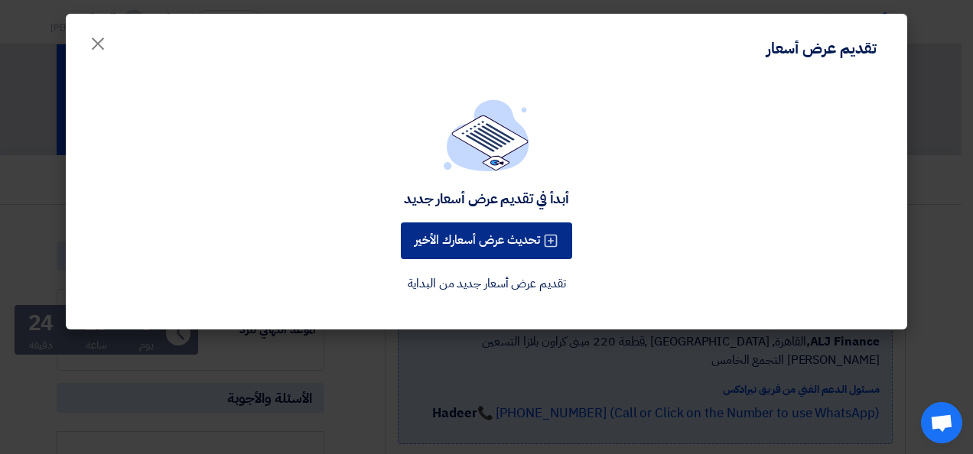
click at [510, 245] on button "تحديث عرض أسعارك الأخير" at bounding box center [486, 241] width 171 height 37
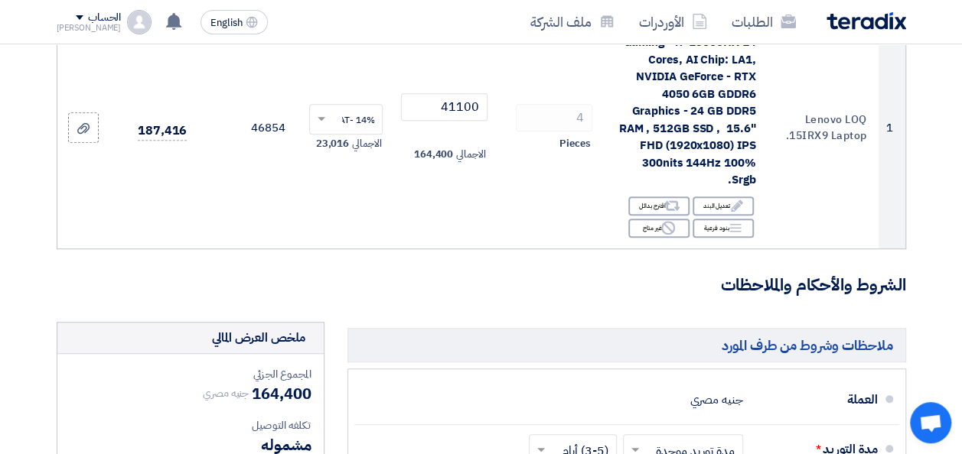
scroll to position [58, 0]
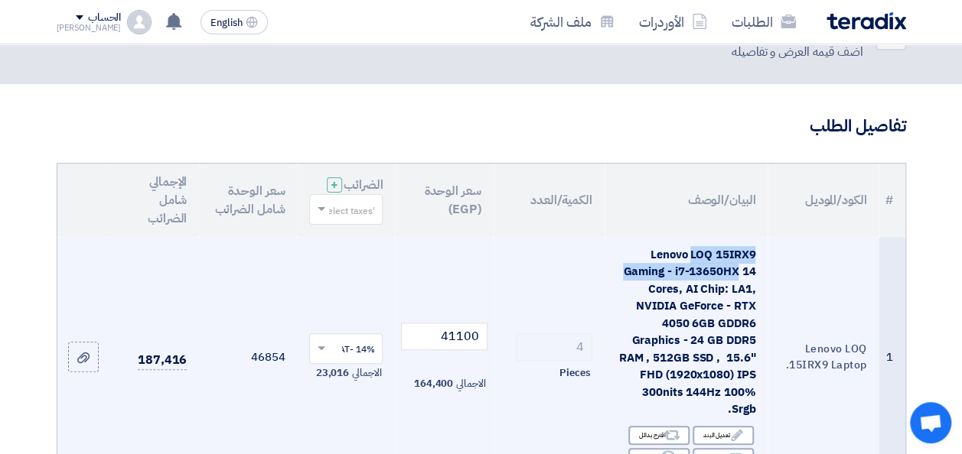
drag, startPoint x: 738, startPoint y: 285, endPoint x: 692, endPoint y: 266, distance: 50.4
click at [692, 266] on span "Lenovo LOQ 15IRX9 Gaming - i7-13650HX 14 Cores, AI Chip: LA1, NVIDIA GeForce - …" at bounding box center [687, 332] width 137 height 172
copy span "LOQ 15IRX9 Gaming - i7-13650HX"
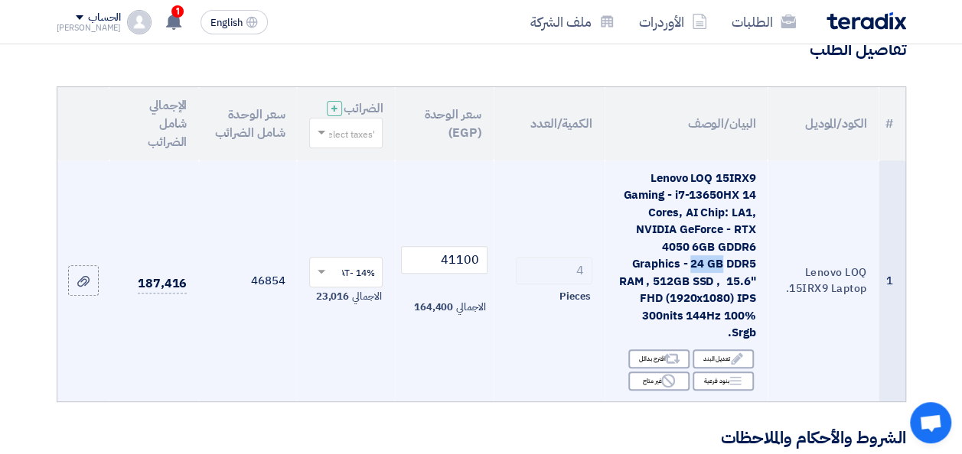
drag, startPoint x: 689, startPoint y: 273, endPoint x: 719, endPoint y: 277, distance: 30.8
click at [719, 277] on span "Lenovo LOQ 15IRX9 Gaming - i7-13650HX 14 Cores, AI Chip: LA1, NVIDIA GeForce - …" at bounding box center [687, 256] width 137 height 172
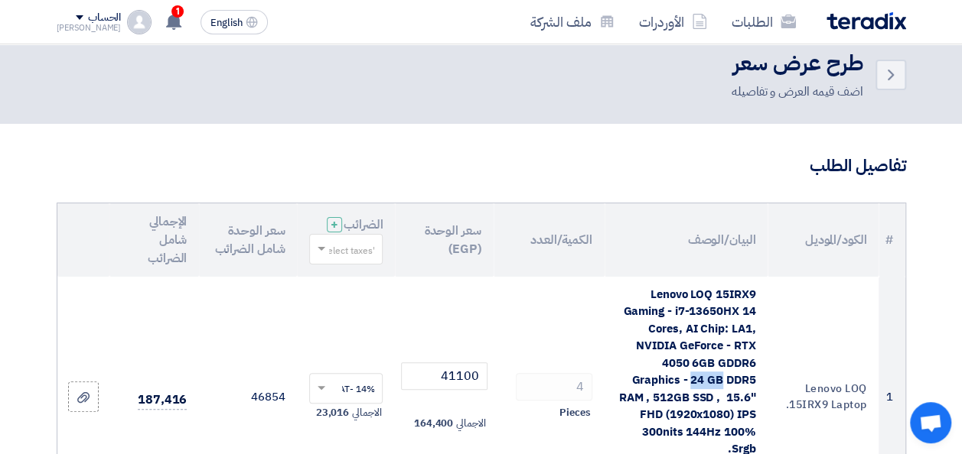
scroll to position [0, 0]
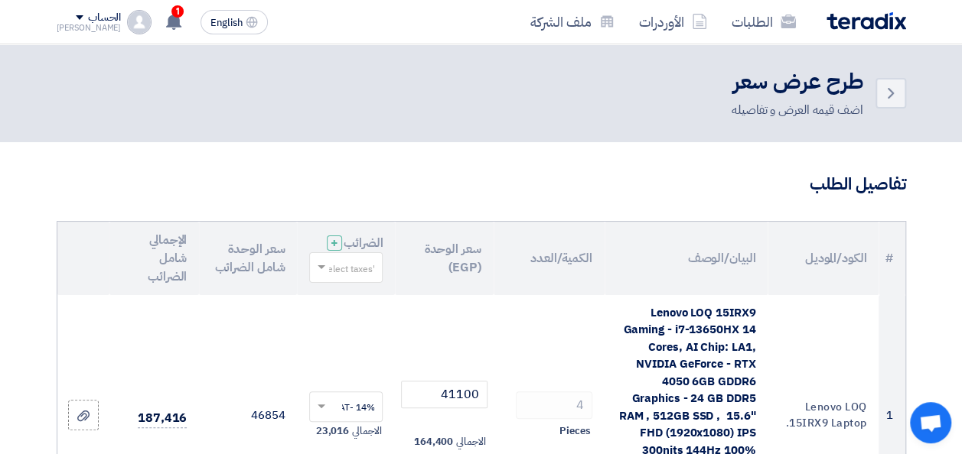
click at [877, 30] on div "الطلبات الأوردرات ملف الشركة" at bounding box center [651, 22] width 510 height 36
click at [881, 17] on img at bounding box center [866, 21] width 80 height 18
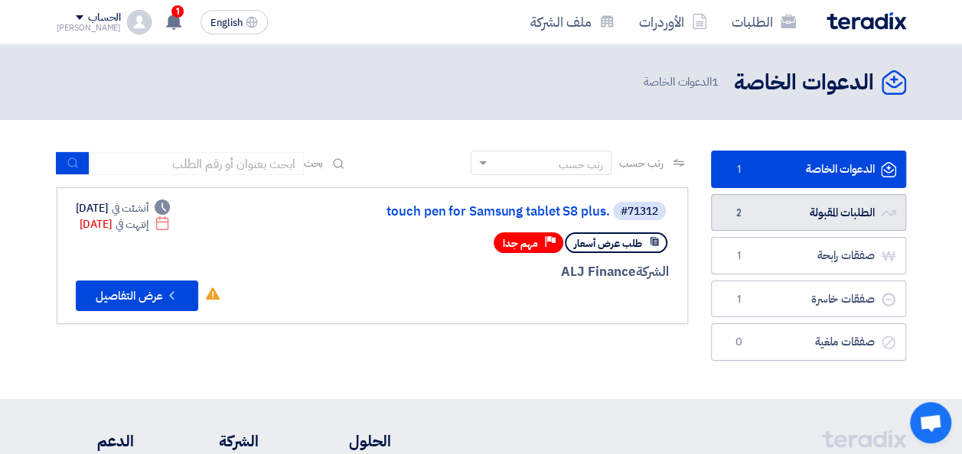
click at [809, 217] on link "الطلبات المقبولة الطلبات المقبولة 2" at bounding box center [808, 212] width 195 height 37
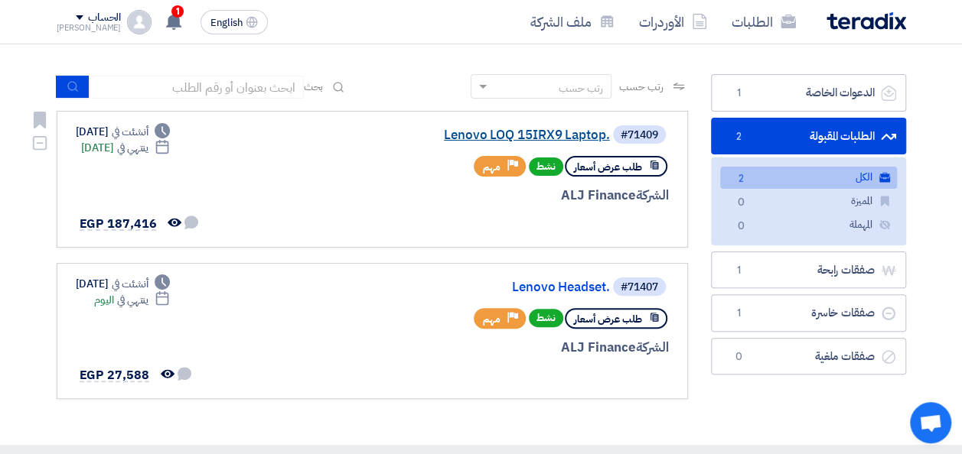
click at [536, 136] on link "Lenovo LOQ 15IRX9 Laptop." at bounding box center [457, 136] width 306 height 14
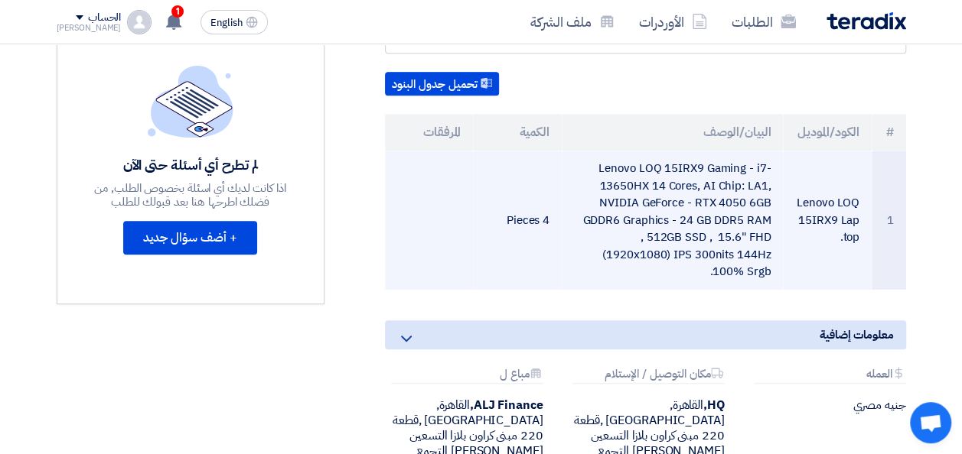
scroll to position [383, 0]
